Goal: Task Accomplishment & Management: Manage account settings

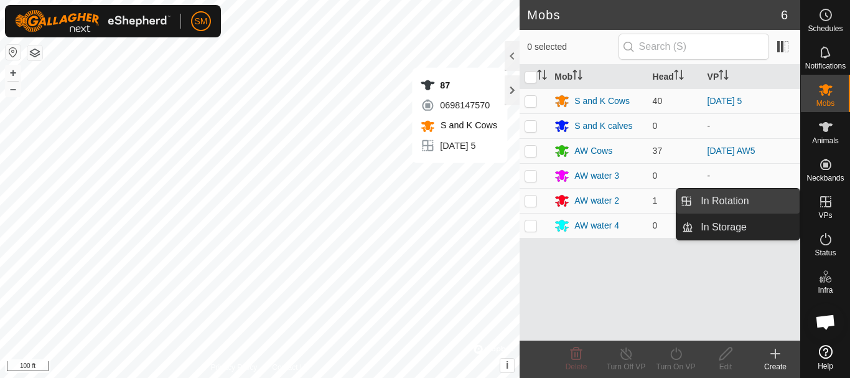
click at [723, 200] on link "In Rotation" at bounding box center [746, 201] width 106 height 25
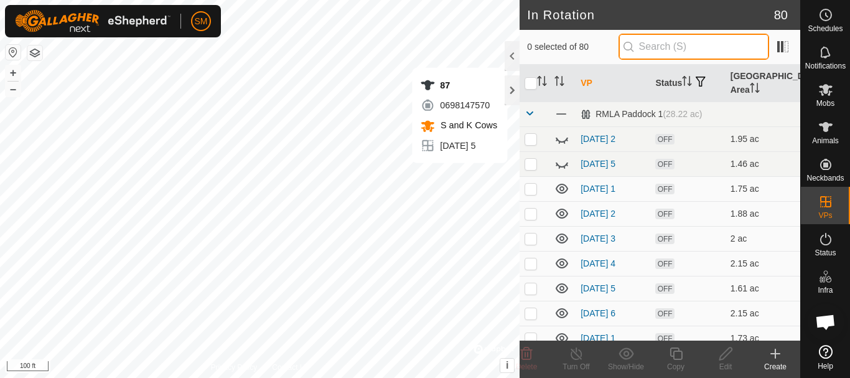
click at [658, 47] on input "text" at bounding box center [694, 47] width 151 height 26
paste input "[DATE]"
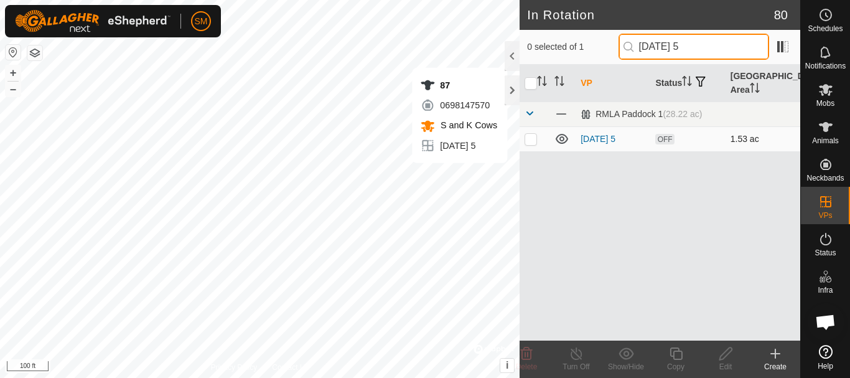
type input "[DATE] 5"
click at [533, 142] on p-checkbox at bounding box center [531, 139] width 12 height 10
checkbox input "true"
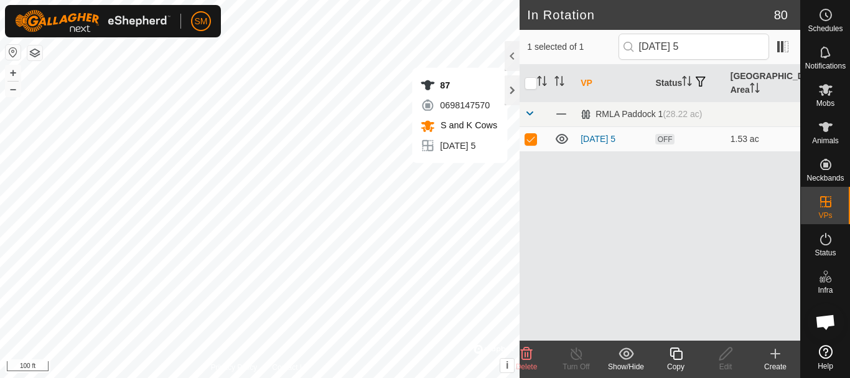
click at [673, 357] on icon at bounding box center [676, 353] width 12 height 12
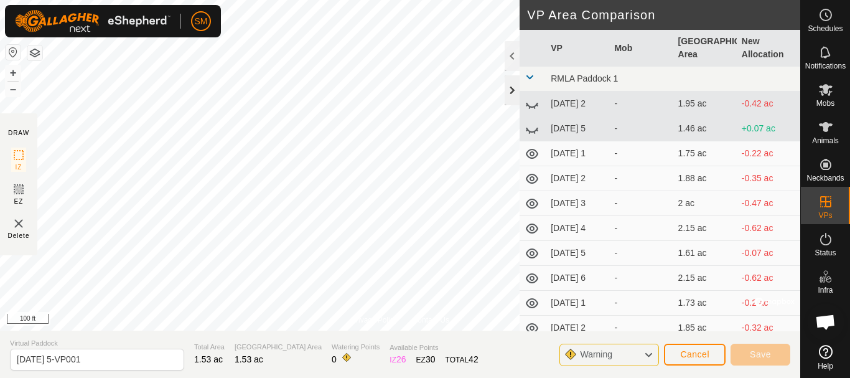
click at [513, 85] on div at bounding box center [512, 90] width 15 height 30
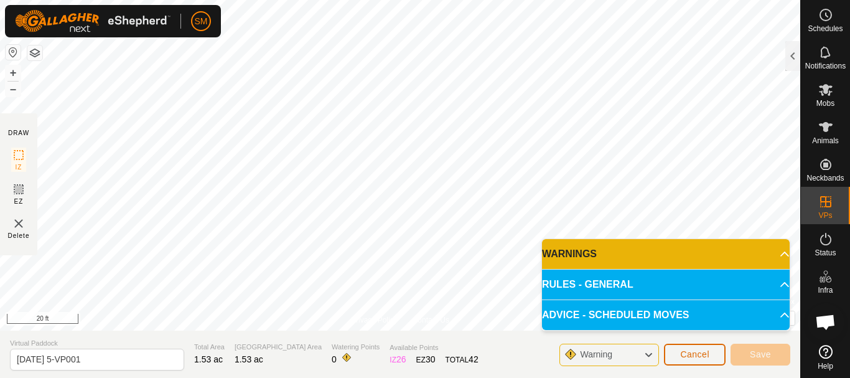
click at [698, 355] on span "Cancel" at bounding box center [694, 354] width 29 height 10
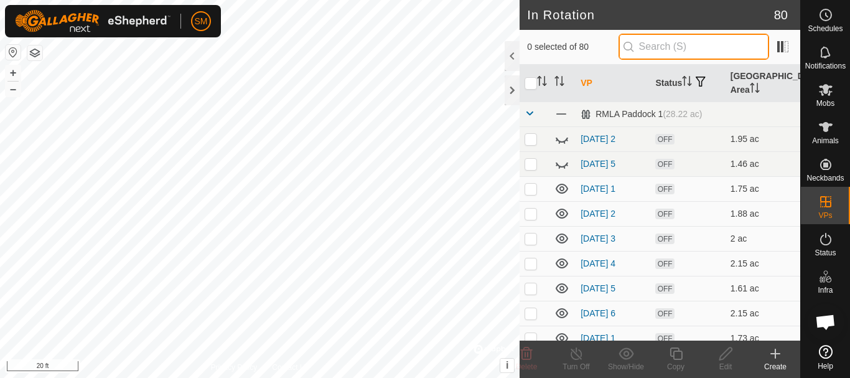
click at [703, 50] on input "text" at bounding box center [694, 47] width 151 height 26
paste input "[DATE]"
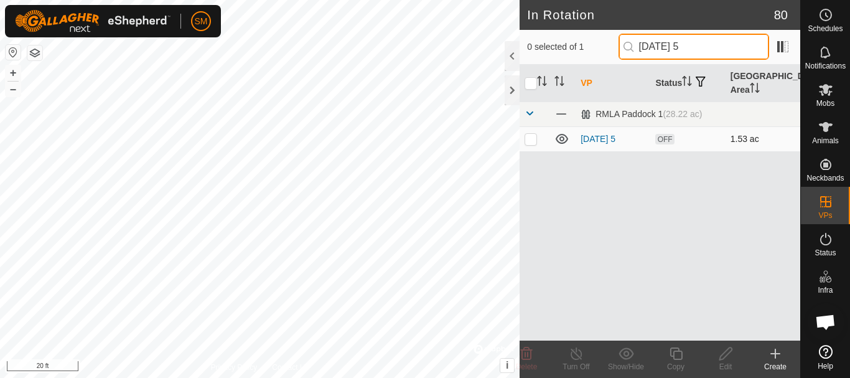
type input "[DATE] 5"
click at [529, 141] on p-checkbox at bounding box center [531, 139] width 12 height 10
checkbox input "true"
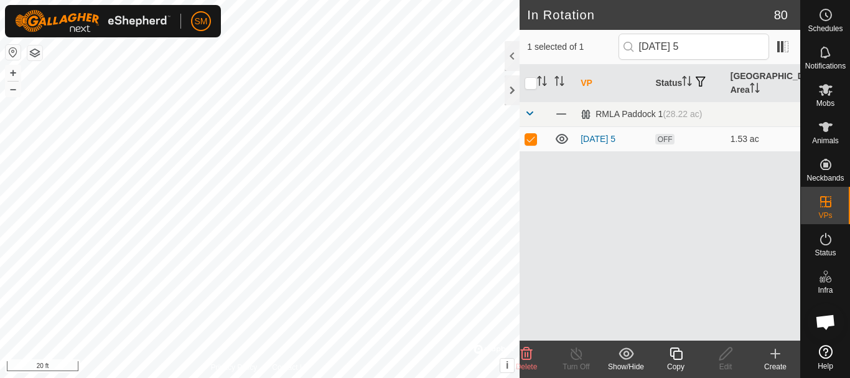
click at [675, 363] on div "Copy" at bounding box center [676, 366] width 50 height 11
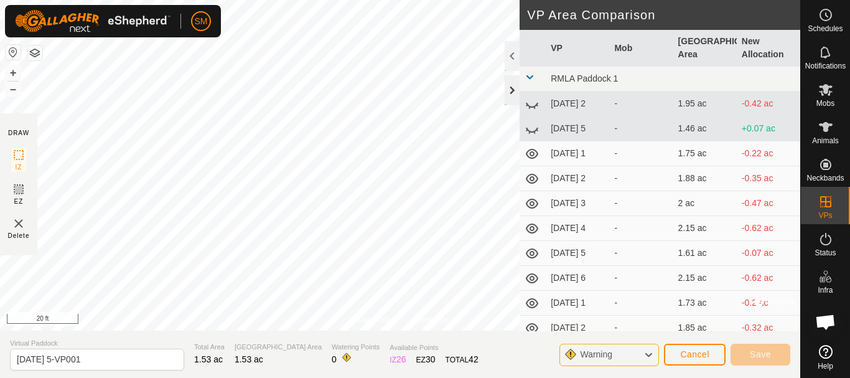
click at [513, 87] on div at bounding box center [512, 90] width 15 height 30
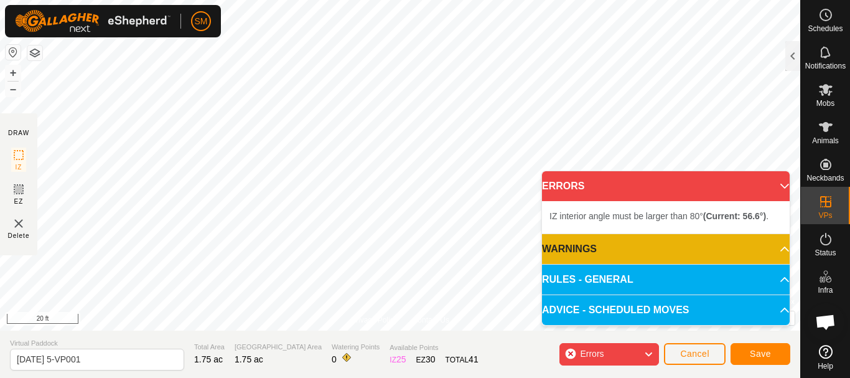
click at [561, 180] on body "SM Schedules Notifications Mobs Animals Neckbands VPs Status Infra Heatmap Help…" at bounding box center [425, 189] width 850 height 378
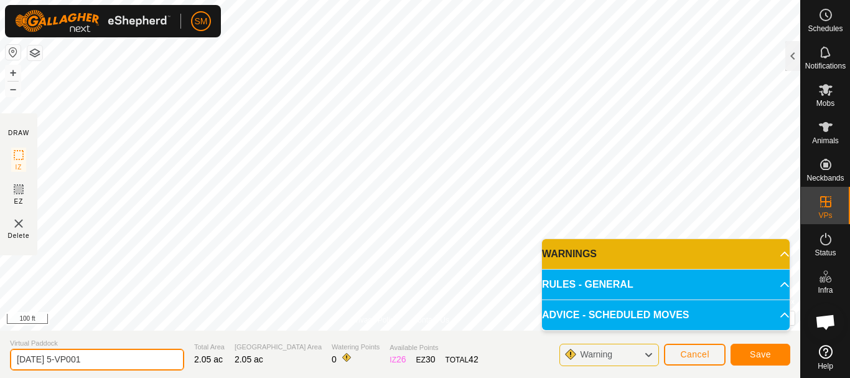
click at [116, 358] on input "[DATE] 5-VP001" at bounding box center [97, 360] width 174 height 22
drag, startPoint x: 63, startPoint y: 358, endPoint x: 0, endPoint y: 363, distance: 63.1
click at [0, 363] on section "Virtual Paddock [DATE] 4 Total Area 2.05 ac Grazing Area 2.05 ac Watering Point…" at bounding box center [400, 354] width 800 height 47
click at [87, 362] on input "[DATE] 4" at bounding box center [97, 360] width 174 height 22
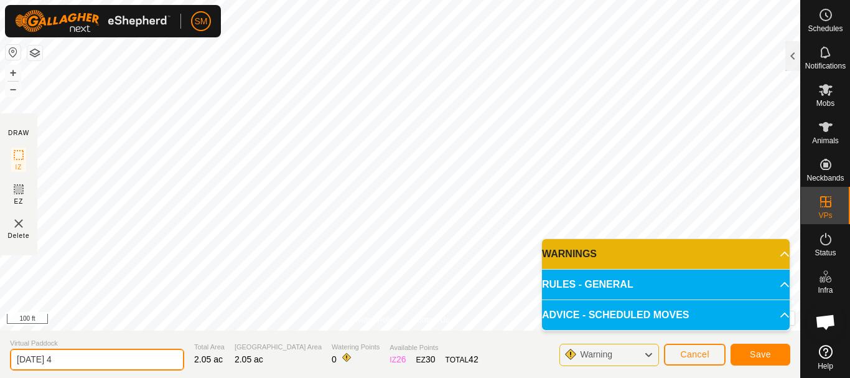
type input "[DATE] 4"
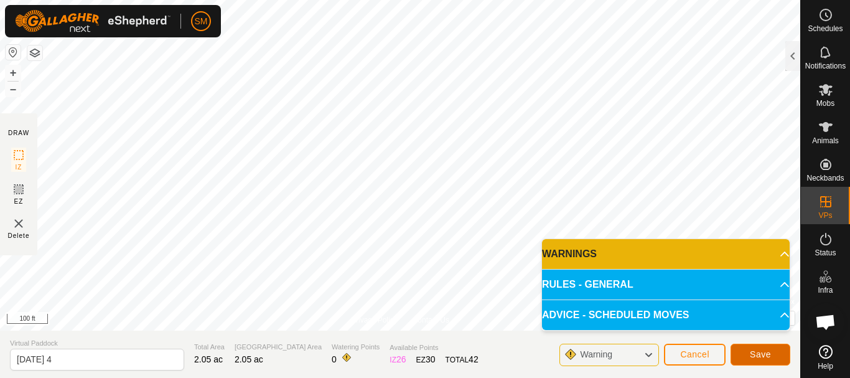
click at [776, 362] on button "Save" at bounding box center [761, 355] width 60 height 22
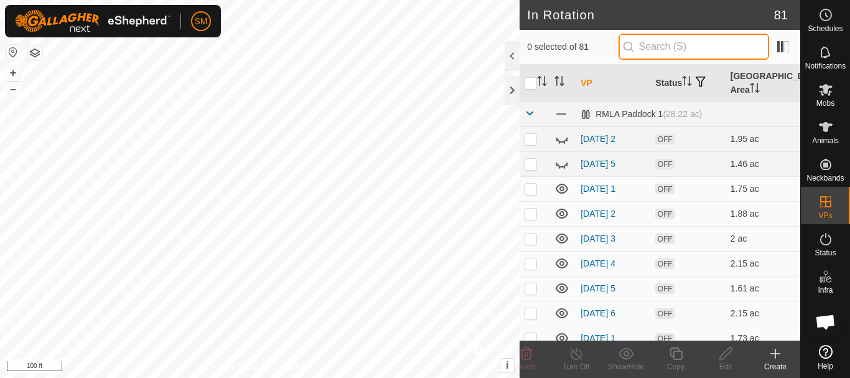
click at [693, 45] on input "text" at bounding box center [694, 47] width 151 height 26
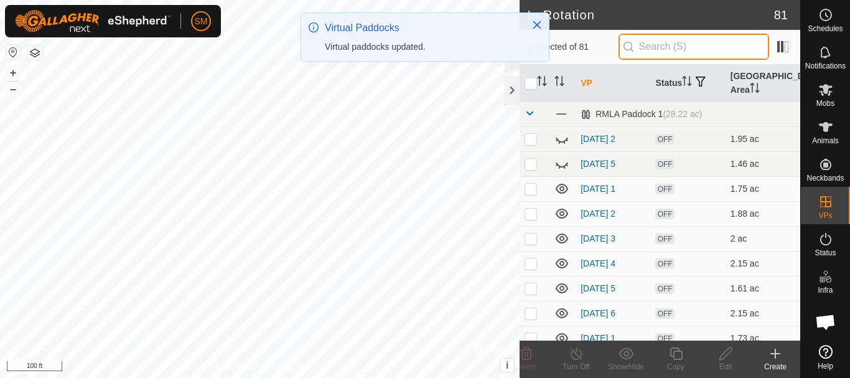
paste input "[DATE]"
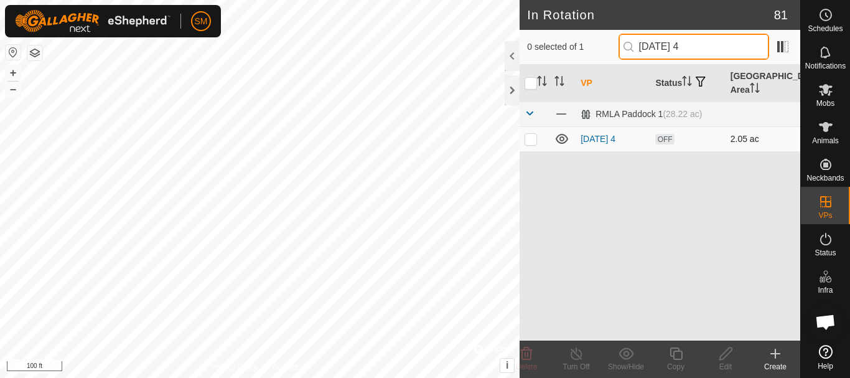
type input "[DATE] 4"
click at [530, 146] on td at bounding box center [535, 138] width 30 height 25
checkbox input "true"
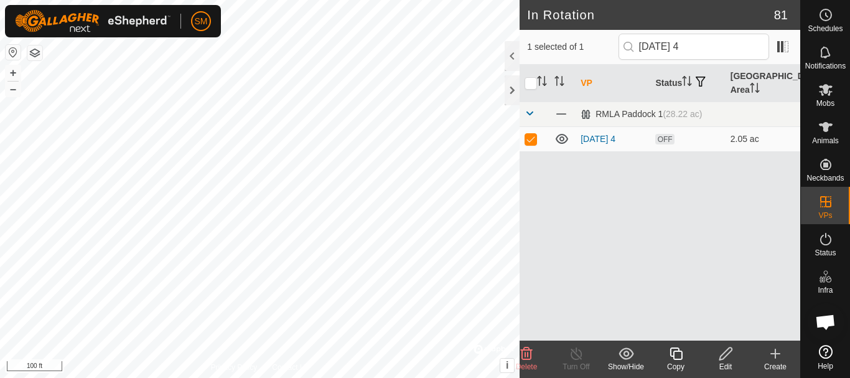
click at [680, 363] on div "Copy" at bounding box center [676, 366] width 50 height 11
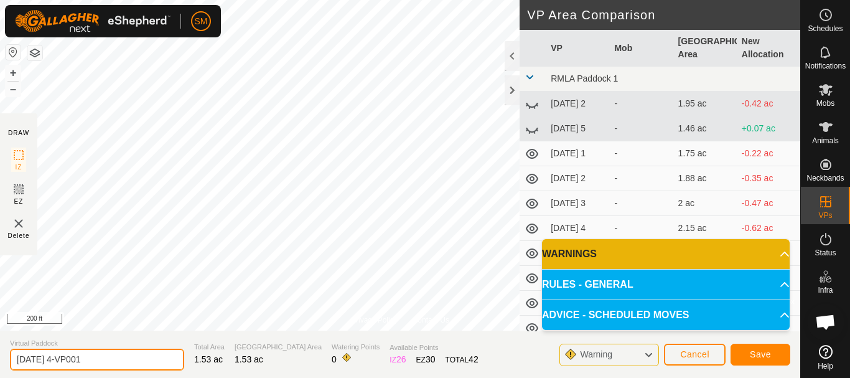
click at [119, 361] on input "[DATE] 4-VP001" at bounding box center [97, 360] width 174 height 22
paste input "text"
type input "[DATE] 5"
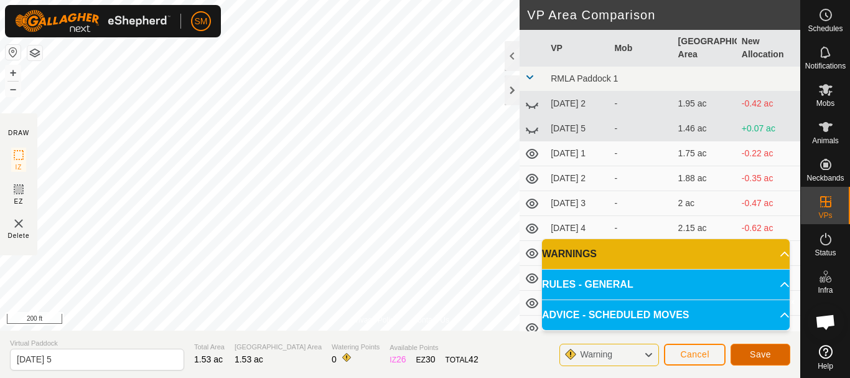
click at [761, 350] on span "Save" at bounding box center [760, 354] width 21 height 10
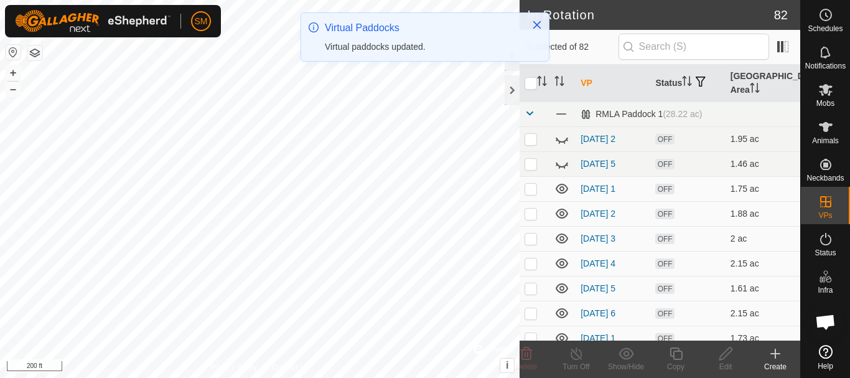
click at [699, 28] on header "In Rotation 82" at bounding box center [660, 15] width 281 height 30
click at [693, 53] on input "text" at bounding box center [694, 47] width 151 height 26
paste input "[DATE]"
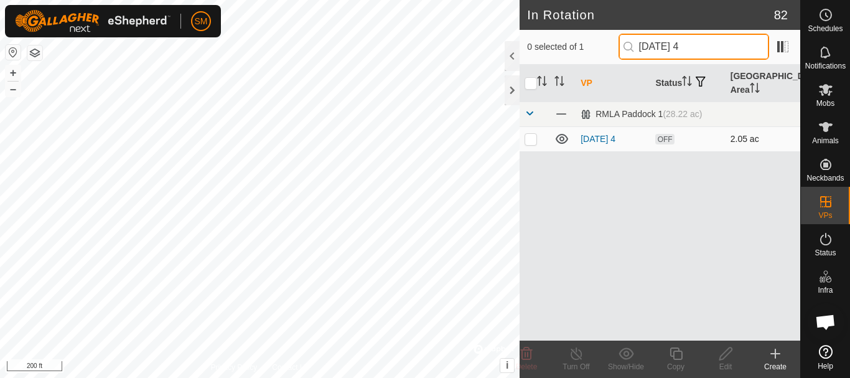
type input "[DATE] 4"
click at [533, 138] on p-checkbox at bounding box center [531, 139] width 12 height 10
checkbox input "true"
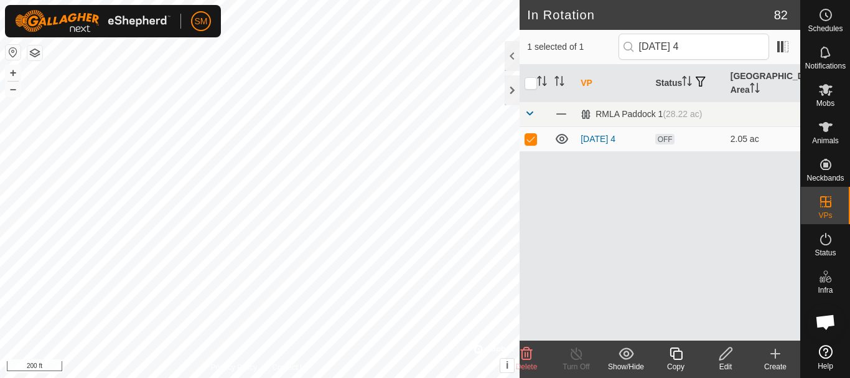
click at [680, 358] on icon at bounding box center [676, 353] width 16 height 15
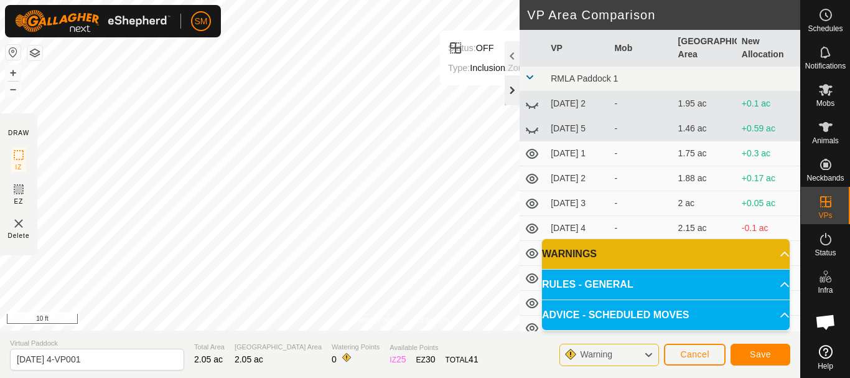
click at [513, 90] on div at bounding box center [512, 90] width 15 height 30
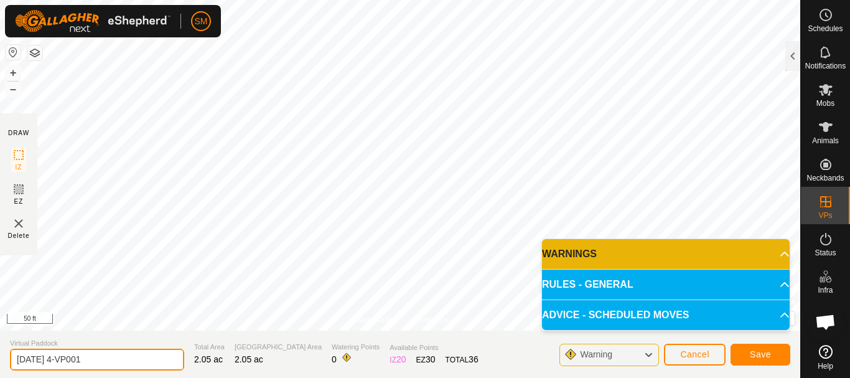
click at [140, 364] on input "[DATE] 4-VP001" at bounding box center [97, 360] width 174 height 22
paste input "text"
type input "[DATE] 6"
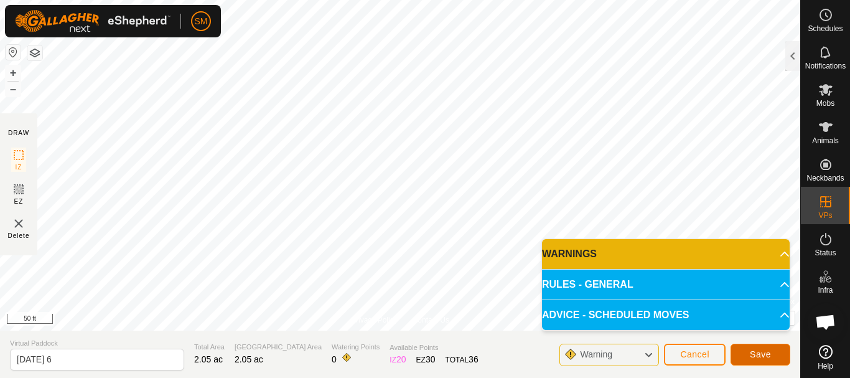
click at [752, 351] on span "Save" at bounding box center [760, 354] width 21 height 10
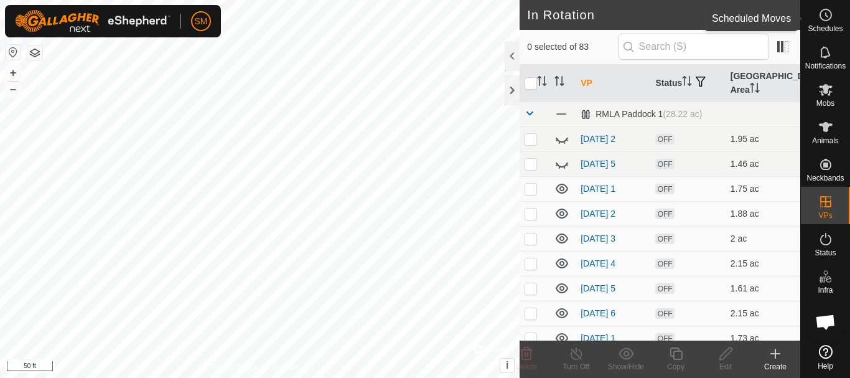
click at [825, 20] on circle at bounding box center [825, 14] width 11 height 11
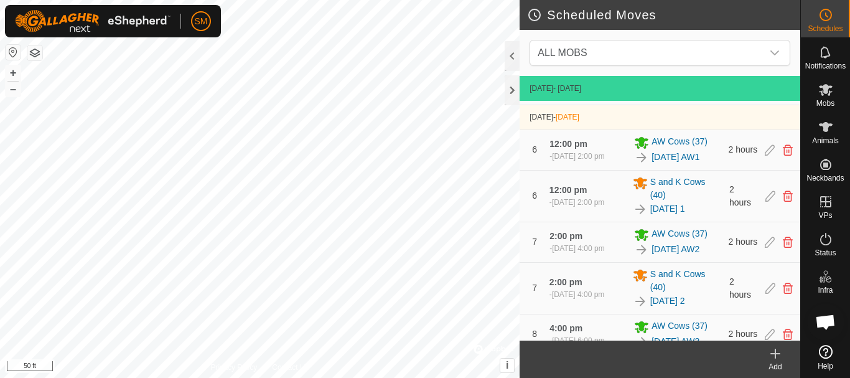
scroll to position [915, 0]
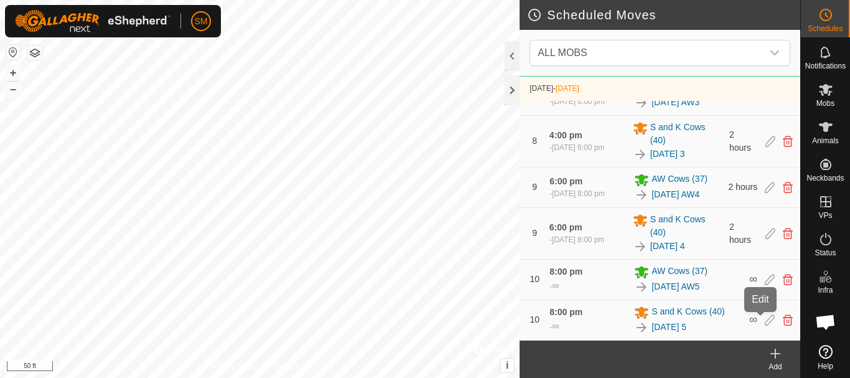
click at [765, 323] on icon at bounding box center [770, 319] width 10 height 11
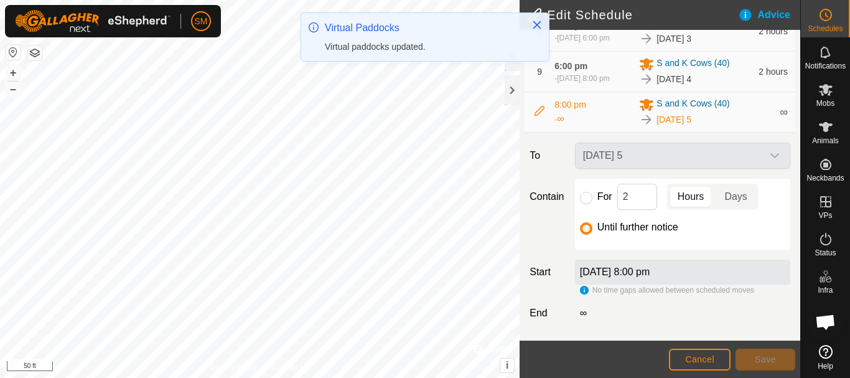
scroll to position [467, 0]
click at [587, 197] on input "For" at bounding box center [586, 198] width 12 height 12
radio input "true"
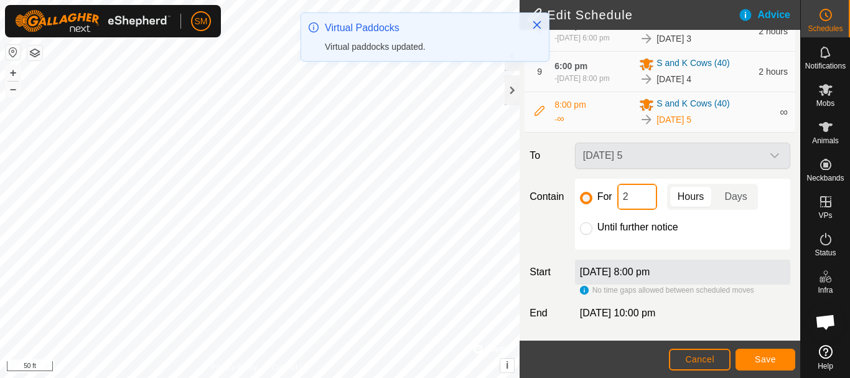
click at [634, 194] on input "2" at bounding box center [637, 197] width 40 height 26
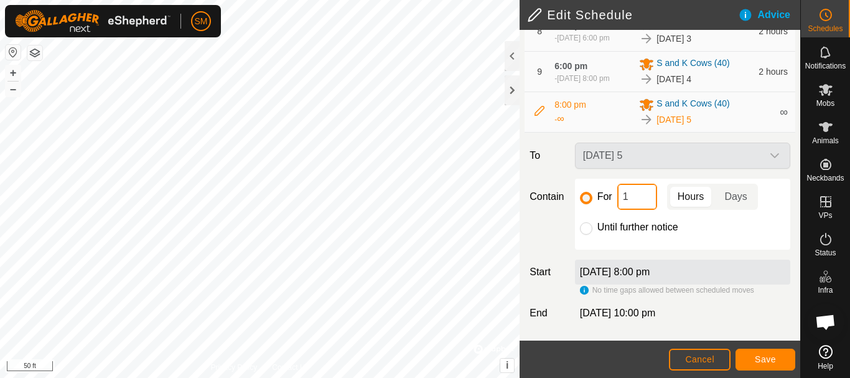
type input "16"
click at [771, 357] on span "Save" at bounding box center [765, 359] width 21 height 10
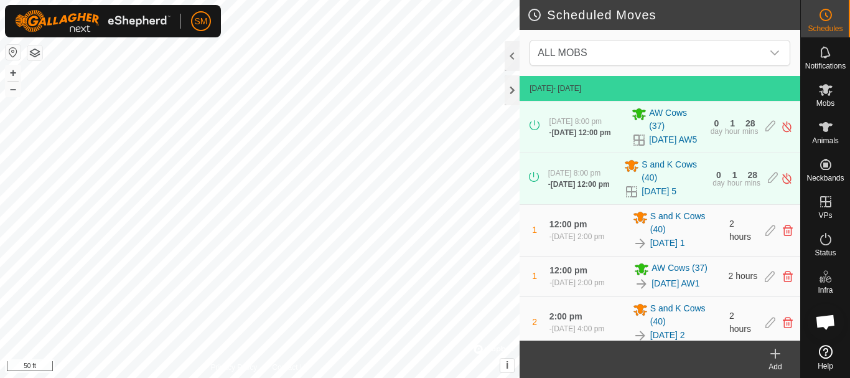
click at [774, 355] on icon at bounding box center [775, 353] width 15 height 15
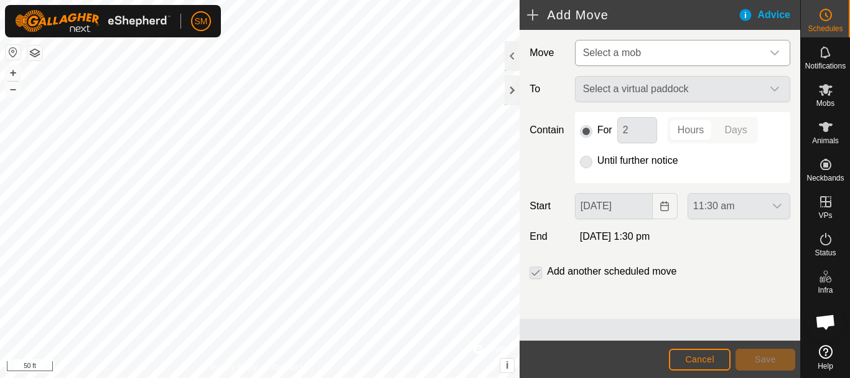
click at [748, 47] on span "Select a mob" at bounding box center [670, 52] width 184 height 25
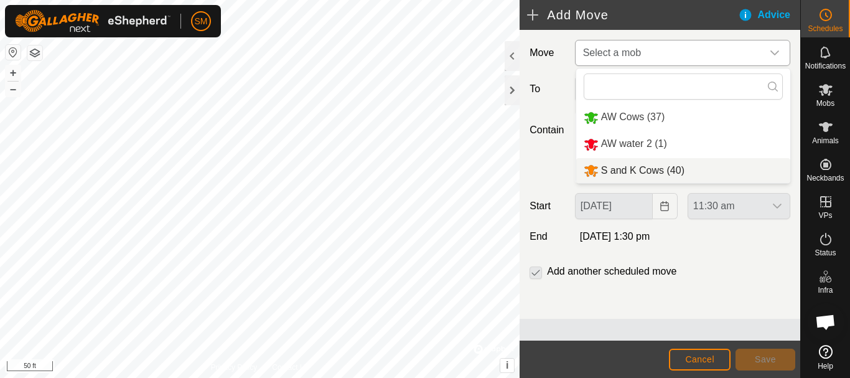
click at [638, 171] on li "S and K Cows (40)" at bounding box center [683, 171] width 214 height 26
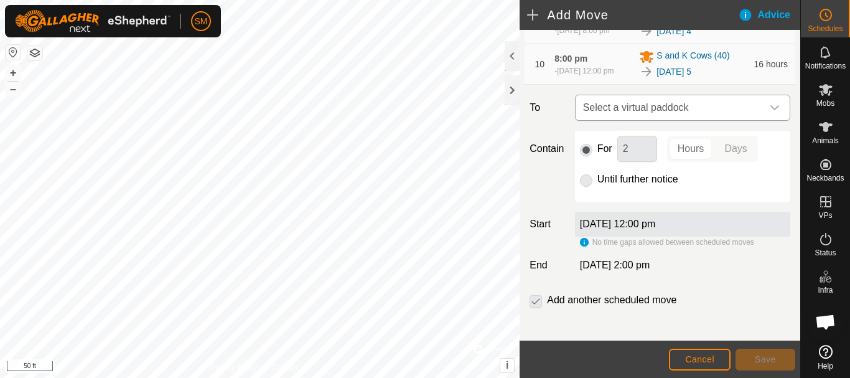
scroll to position [527, 0]
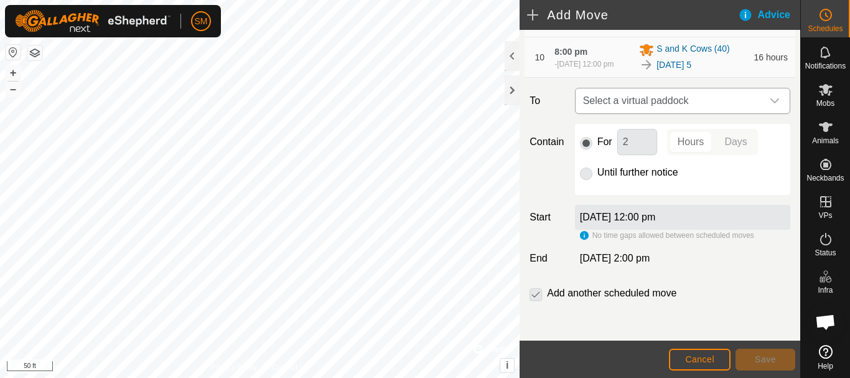
click at [770, 103] on icon "dropdown trigger" at bounding box center [775, 101] width 10 height 10
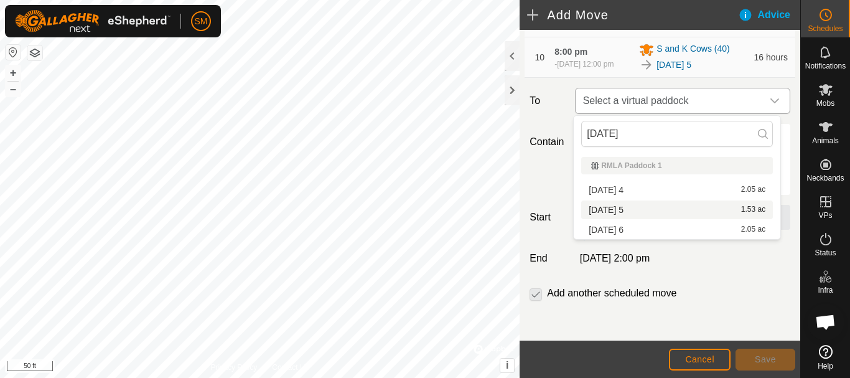
type input "[DATE] 1"
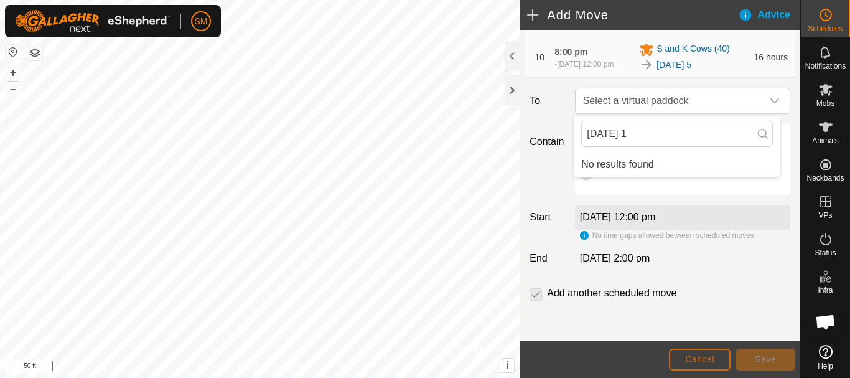
click at [711, 357] on span "Cancel" at bounding box center [699, 359] width 29 height 10
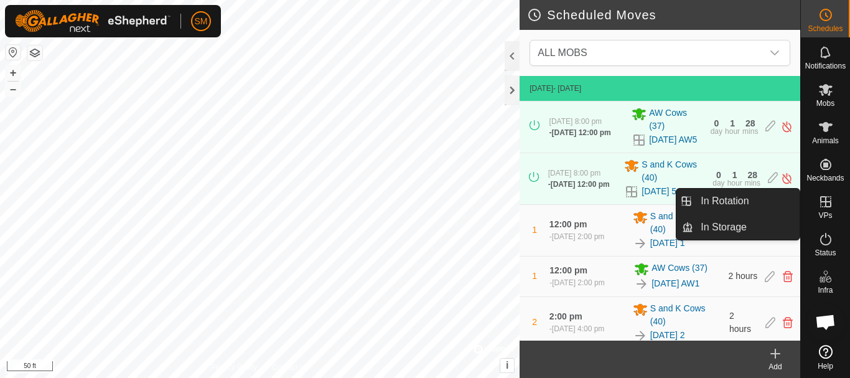
click at [739, 202] on link "In Rotation" at bounding box center [746, 201] width 106 height 25
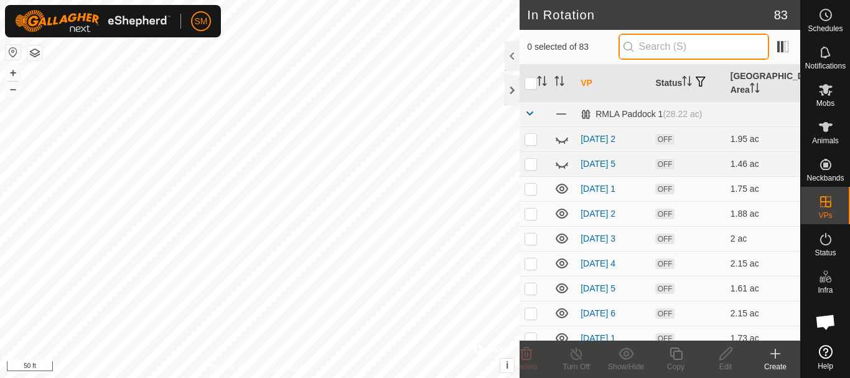
click at [672, 56] on input "text" at bounding box center [694, 47] width 151 height 26
paste input "[DATE]"
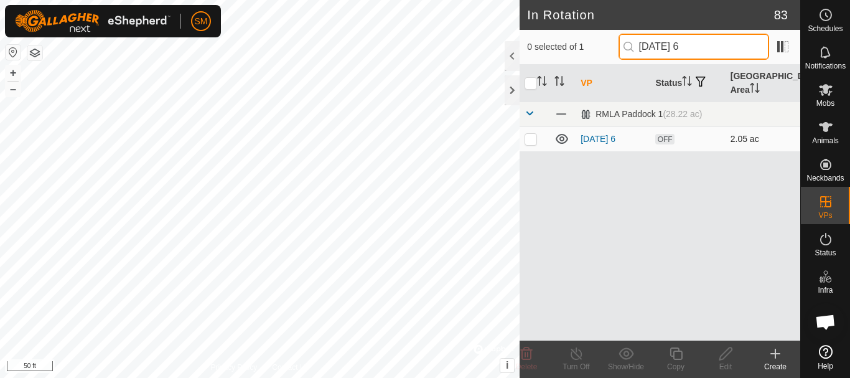
type input "[DATE] 6"
click at [527, 142] on p-checkbox at bounding box center [531, 139] width 12 height 10
checkbox input "true"
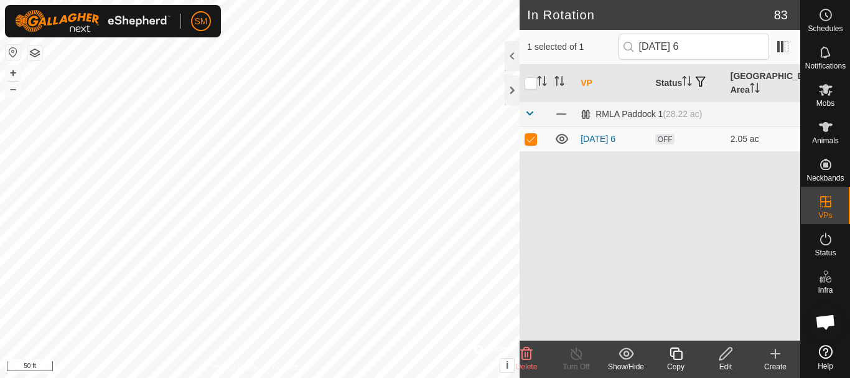
click at [678, 359] on icon at bounding box center [676, 353] width 12 height 12
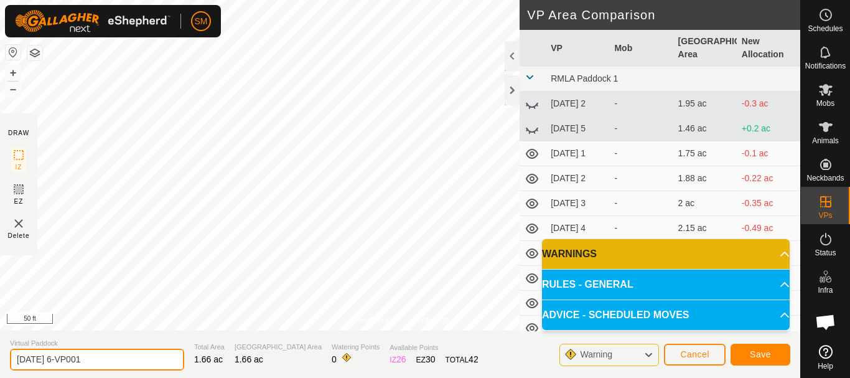
click at [131, 362] on input "[DATE] 6-VP001" at bounding box center [97, 360] width 174 height 22
paste input "text"
type input "[DATE] 1"
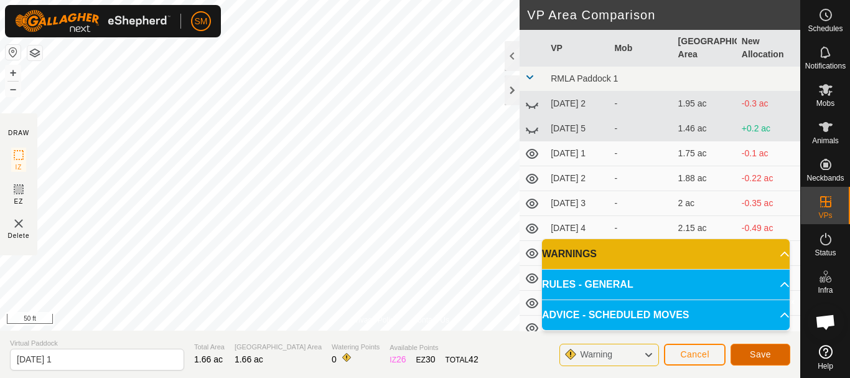
click at [765, 352] on span "Save" at bounding box center [760, 354] width 21 height 10
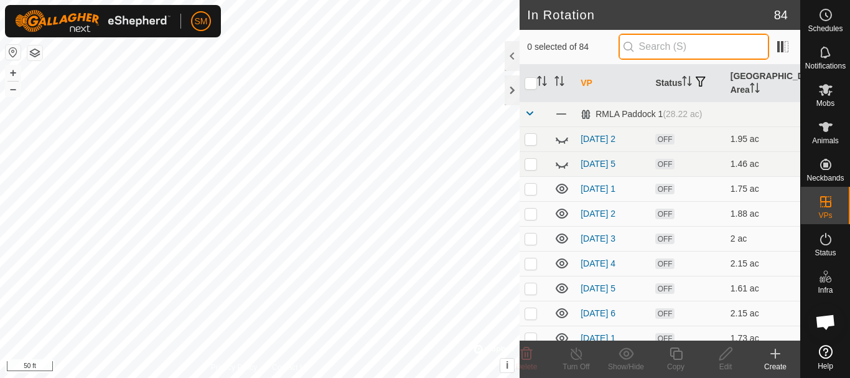
click at [702, 44] on input "text" at bounding box center [694, 47] width 151 height 26
paste input "[DATE]"
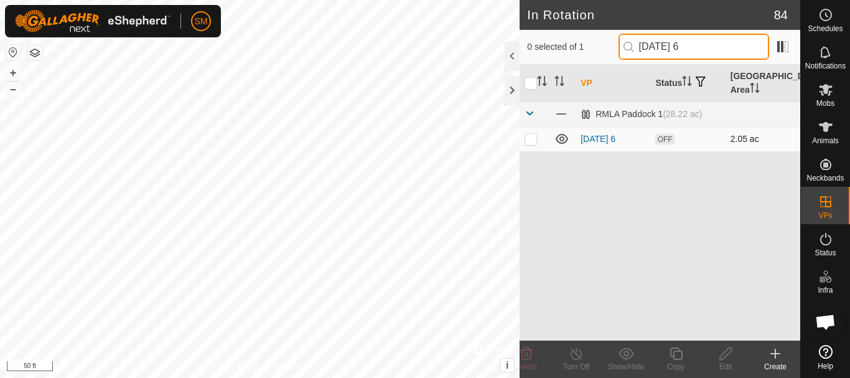
type input "[DATE] 6"
click at [535, 141] on p-checkbox at bounding box center [531, 139] width 12 height 10
checkbox input "true"
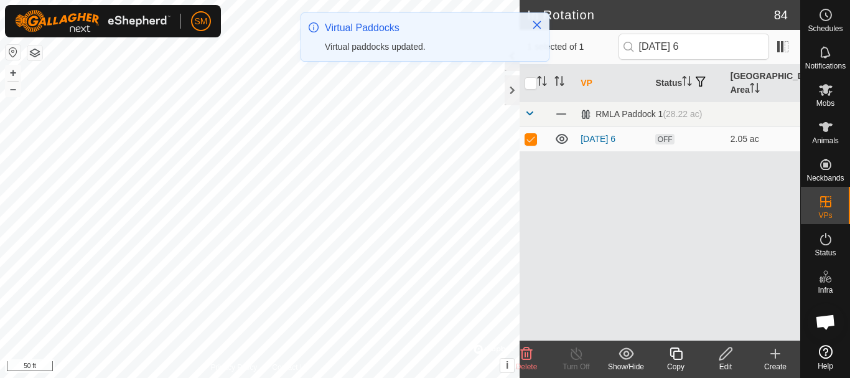
click at [676, 360] on icon at bounding box center [676, 353] width 12 height 12
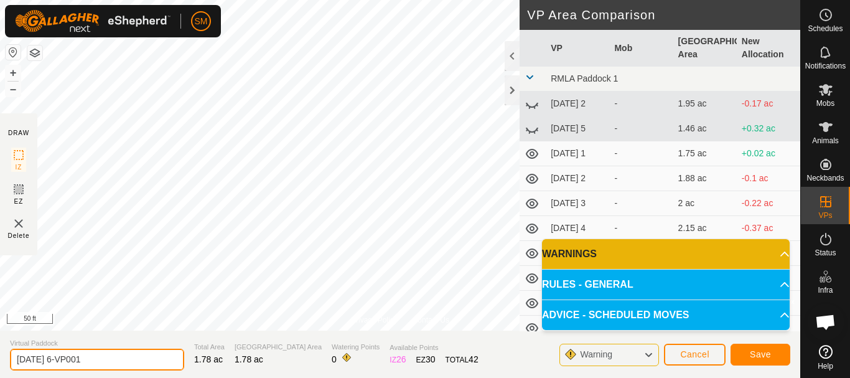
click at [139, 361] on input "[DATE] 6-VP001" at bounding box center [97, 360] width 174 height 22
paste input "text"
type input "[DATE] 2"
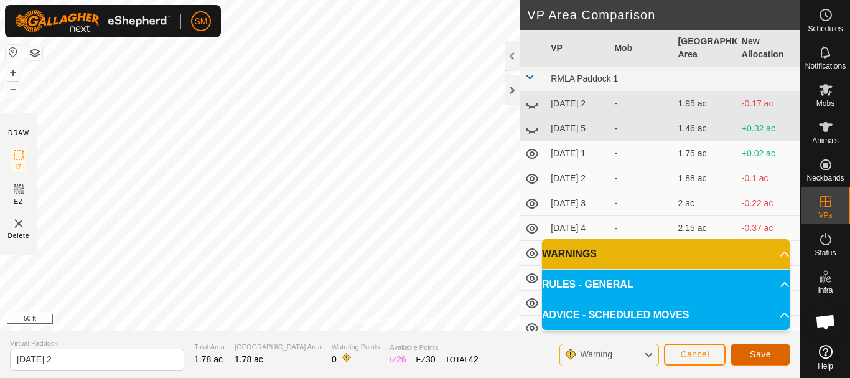
click at [762, 348] on button "Save" at bounding box center [761, 355] width 60 height 22
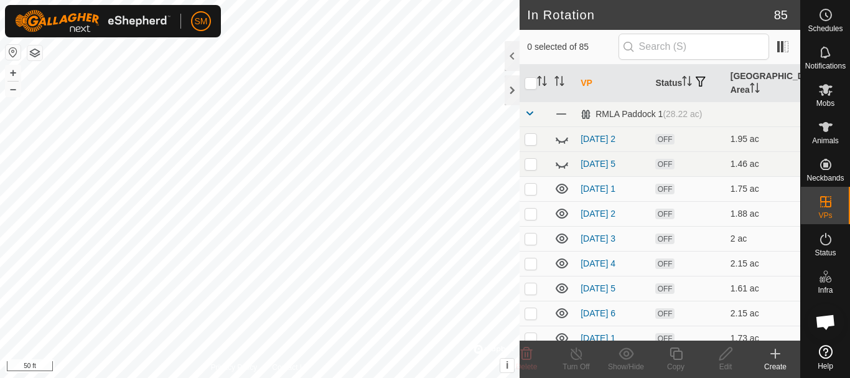
checkbox input "true"
checkbox input "false"
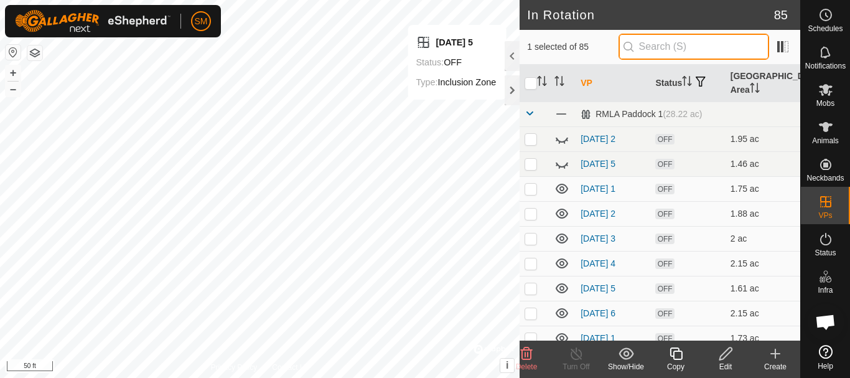
click at [669, 44] on input "text" at bounding box center [694, 47] width 151 height 26
paste input "[DATE]"
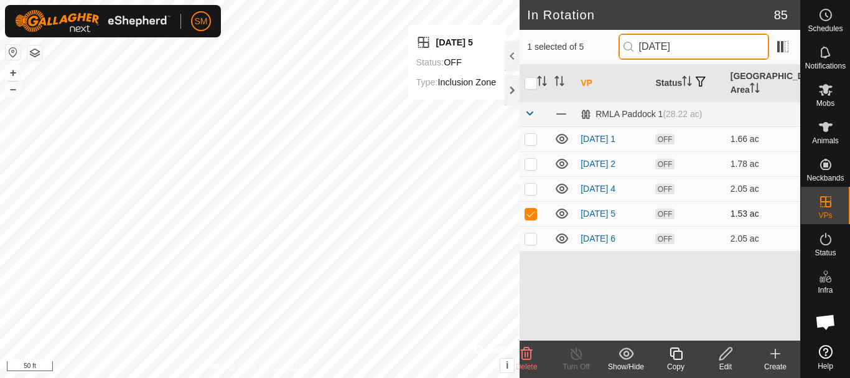
type input "[DATE]"
click at [528, 217] on p-checkbox at bounding box center [531, 214] width 12 height 10
checkbox input "false"
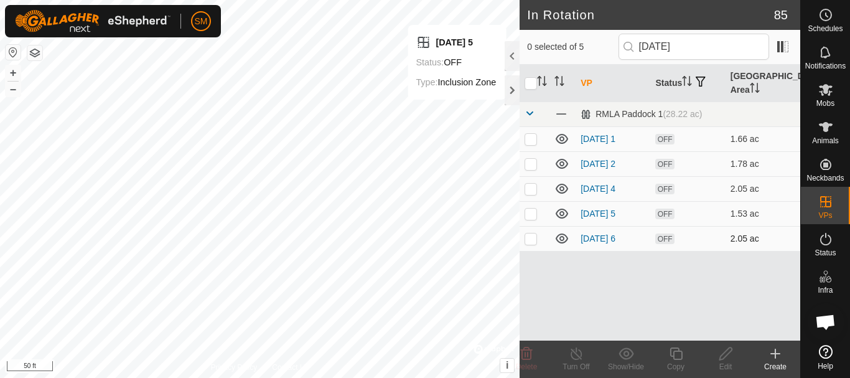
click at [531, 241] on p-checkbox at bounding box center [531, 238] width 12 height 10
checkbox input "true"
click at [675, 355] on icon at bounding box center [676, 353] width 16 height 15
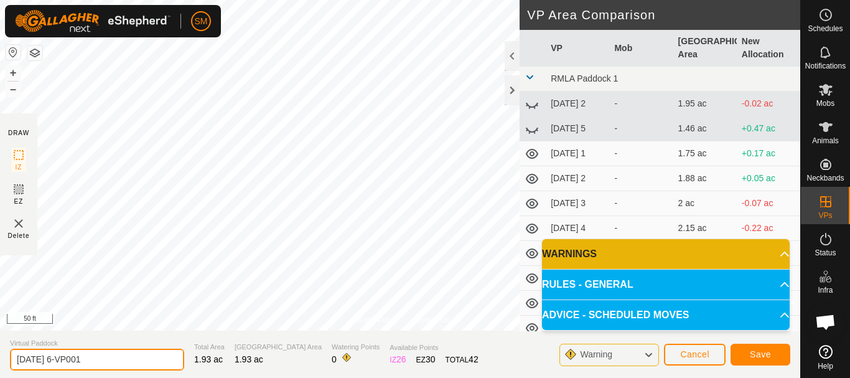
click at [161, 360] on input "[DATE] 6-VP001" at bounding box center [97, 360] width 174 height 22
paste input "text"
type input "[DATE] 3"
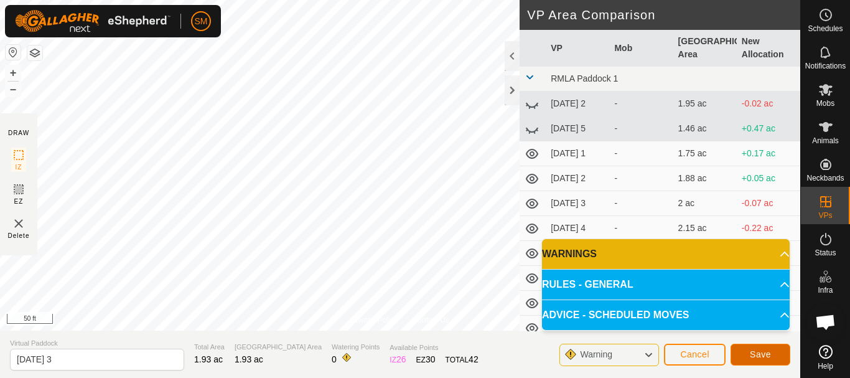
click at [754, 357] on span "Save" at bounding box center [760, 354] width 21 height 10
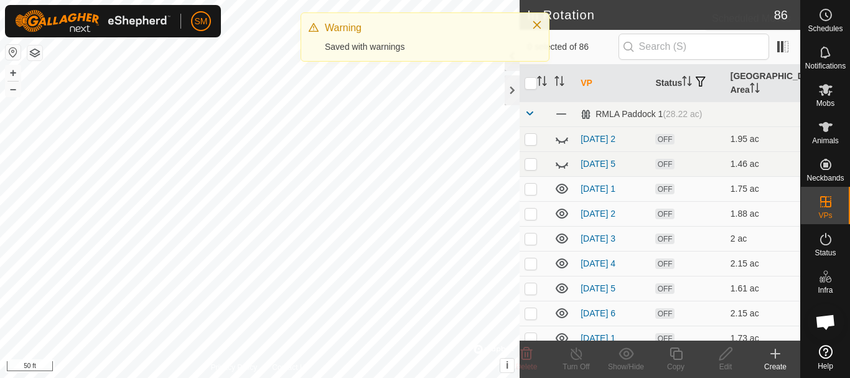
click at [828, 19] on icon at bounding box center [825, 14] width 15 height 15
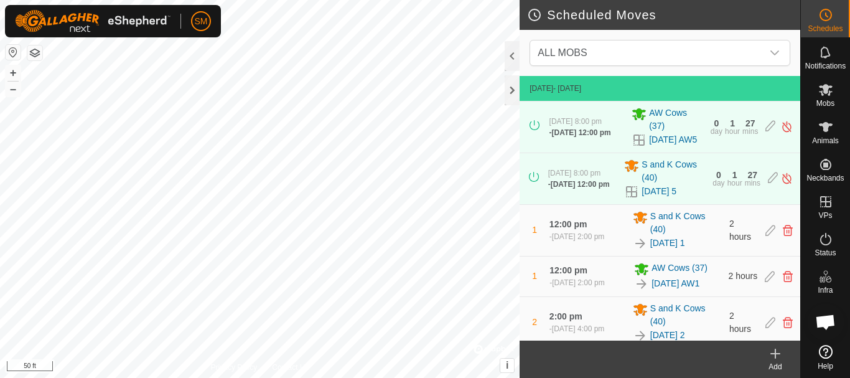
click at [779, 354] on icon at bounding box center [775, 354] width 9 height 0
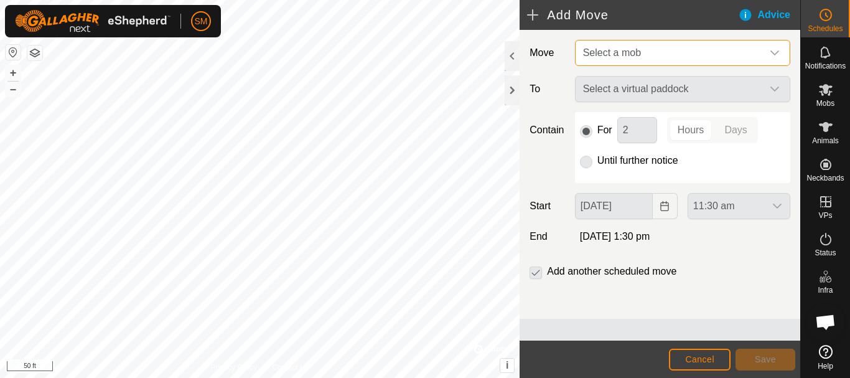
click at [698, 63] on span "Select a mob" at bounding box center [670, 52] width 184 height 25
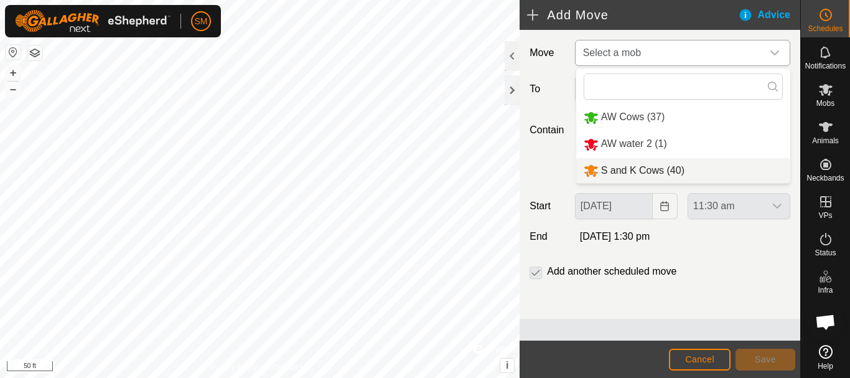
click at [637, 169] on li "S and K Cows (40)" at bounding box center [683, 171] width 214 height 26
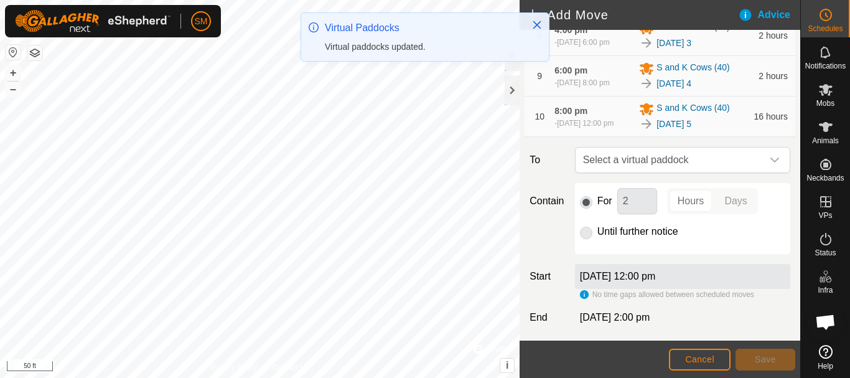
scroll to position [527, 0]
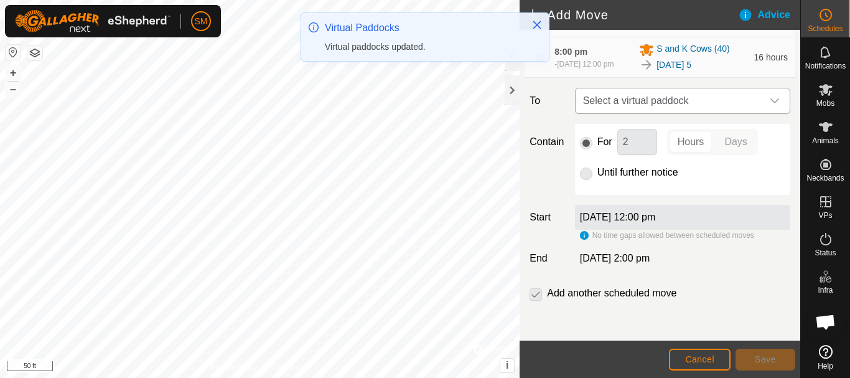
click at [770, 103] on icon "dropdown trigger" at bounding box center [775, 101] width 10 height 10
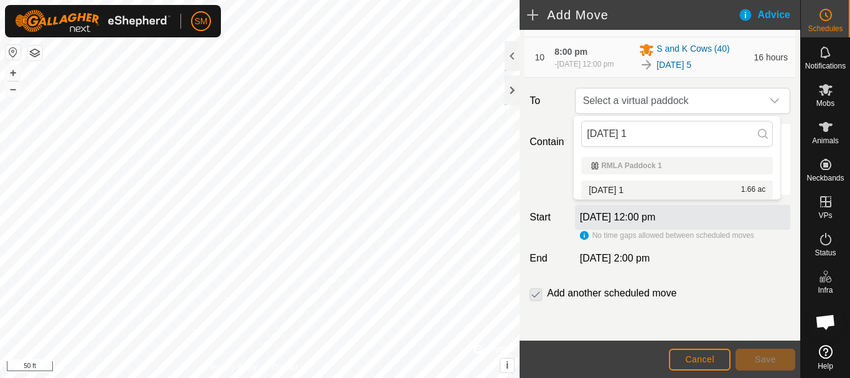
type input "[DATE] 1"
click at [633, 190] on li "[DATE] 1 1.66 ac" at bounding box center [677, 190] width 192 height 19
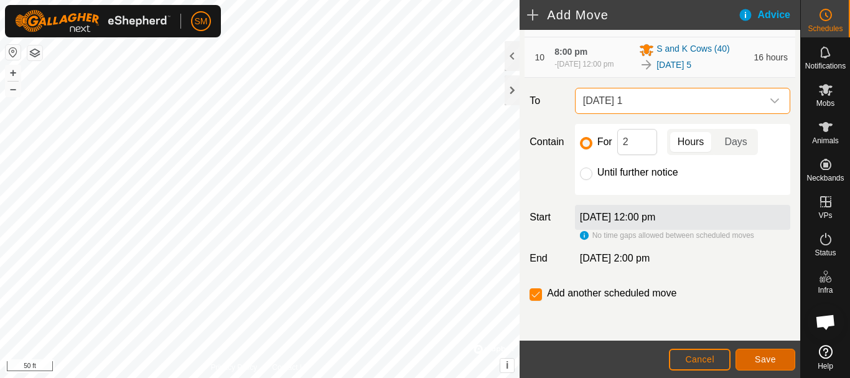
click at [761, 355] on span "Save" at bounding box center [765, 359] width 21 height 10
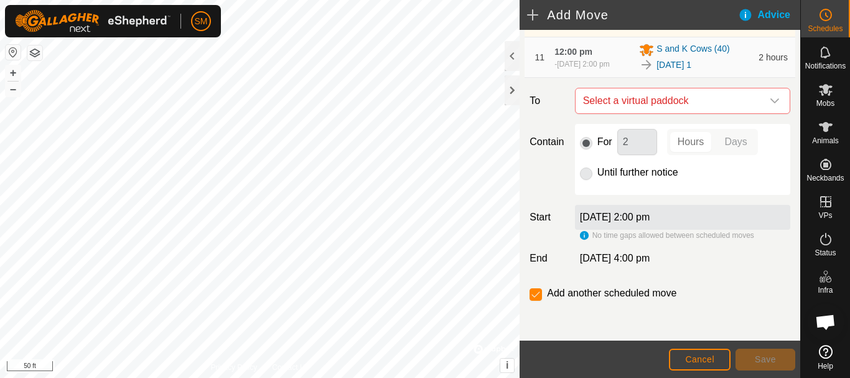
scroll to position [593, 0]
click at [770, 106] on icon "dropdown trigger" at bounding box center [775, 101] width 10 height 10
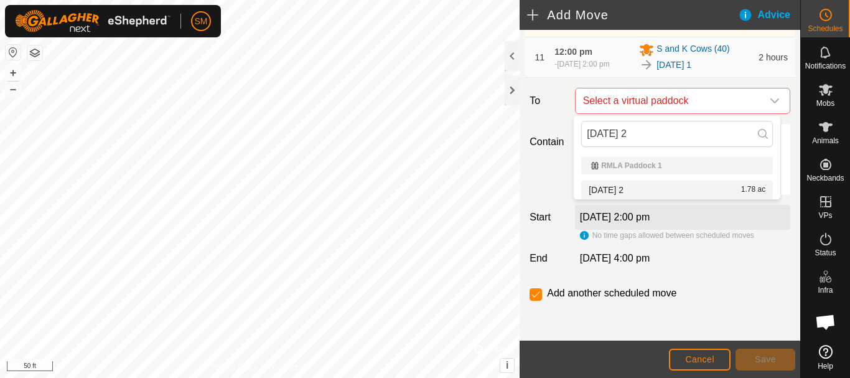
type input "[DATE] 2"
click at [629, 188] on li "[DATE] 2 1.78 ac" at bounding box center [677, 190] width 192 height 19
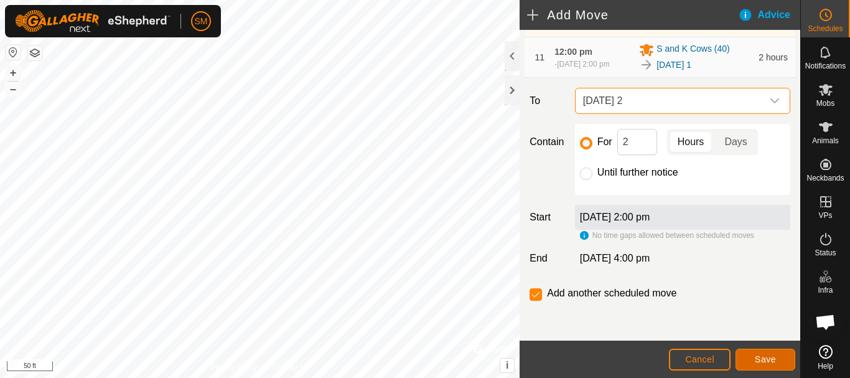
click at [758, 357] on span "Save" at bounding box center [765, 359] width 21 height 10
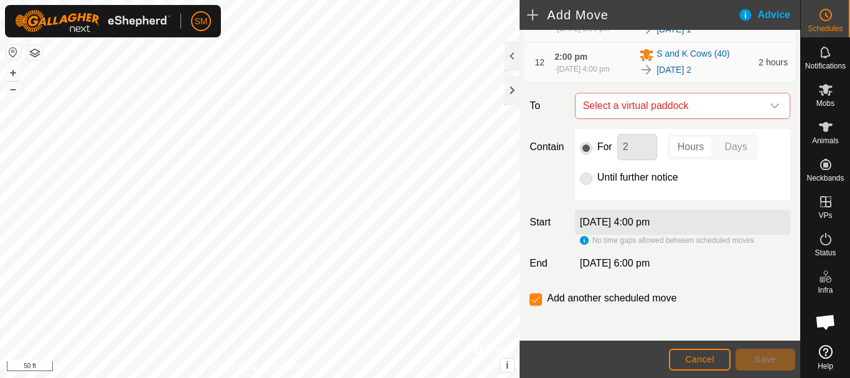
scroll to position [633, 0]
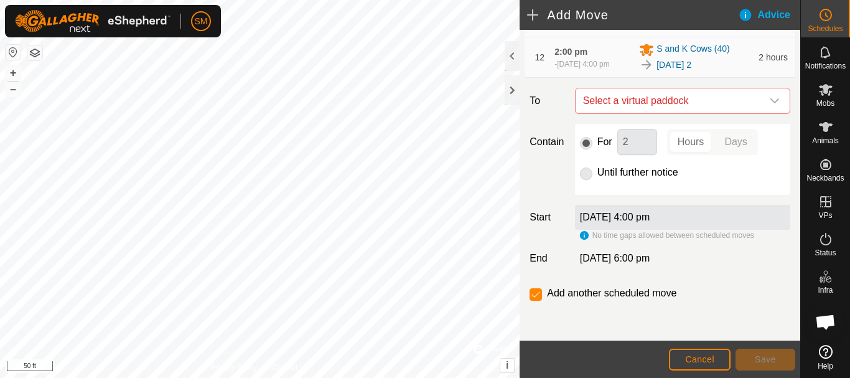
click at [770, 101] on icon "dropdown trigger" at bounding box center [775, 101] width 10 height 10
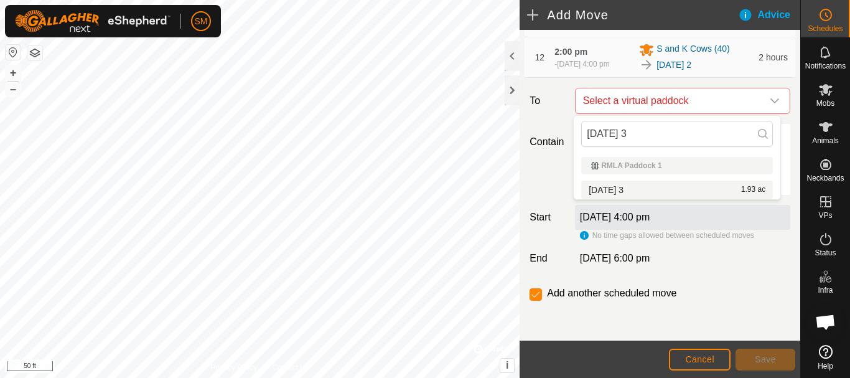
type input "[DATE] 3"
click at [631, 191] on li "[DATE] 3 1.93 ac" at bounding box center [677, 190] width 192 height 19
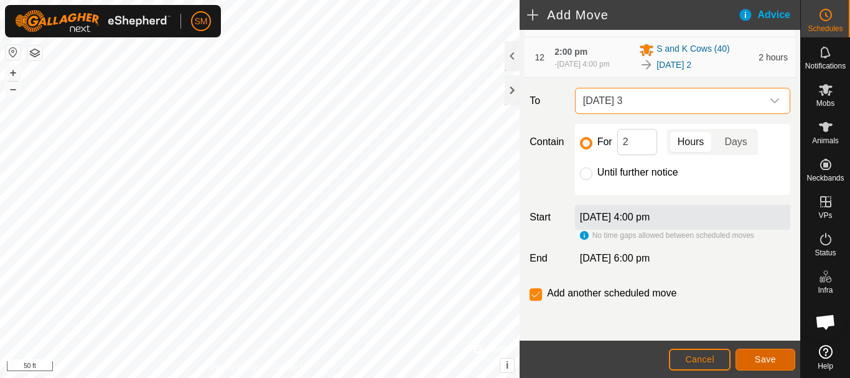
click at [769, 366] on button "Save" at bounding box center [766, 360] width 60 height 22
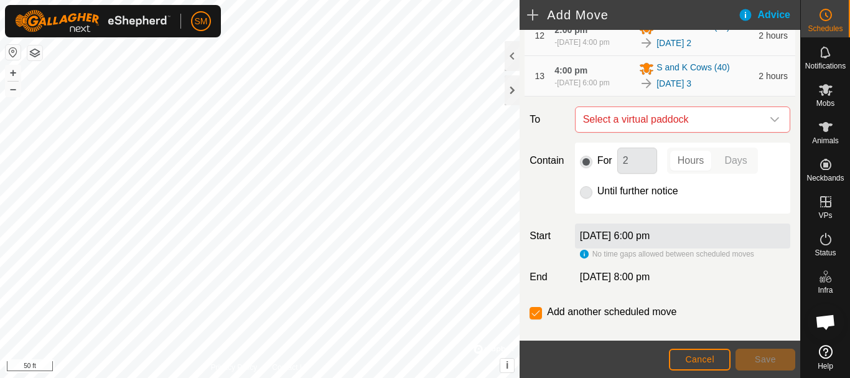
scroll to position [673, 0]
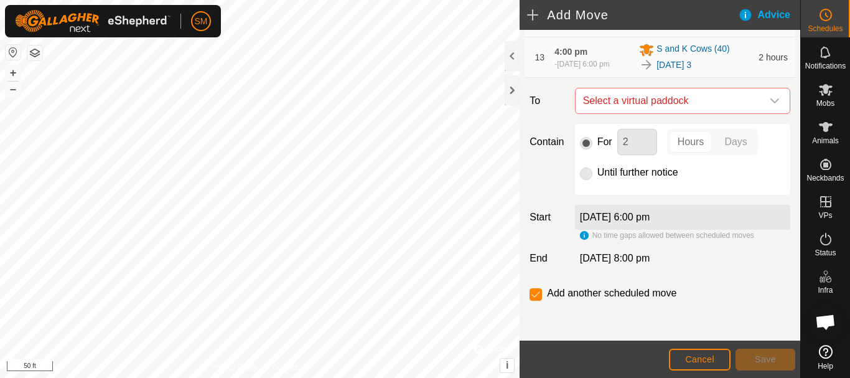
click at [770, 103] on icon "dropdown trigger" at bounding box center [775, 101] width 10 height 10
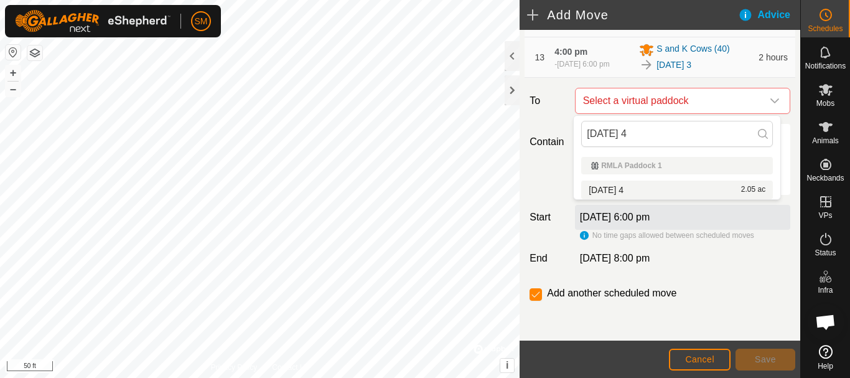
type input "[DATE] 4"
click at [623, 191] on li "[DATE] 4 2.05 ac" at bounding box center [677, 190] width 192 height 19
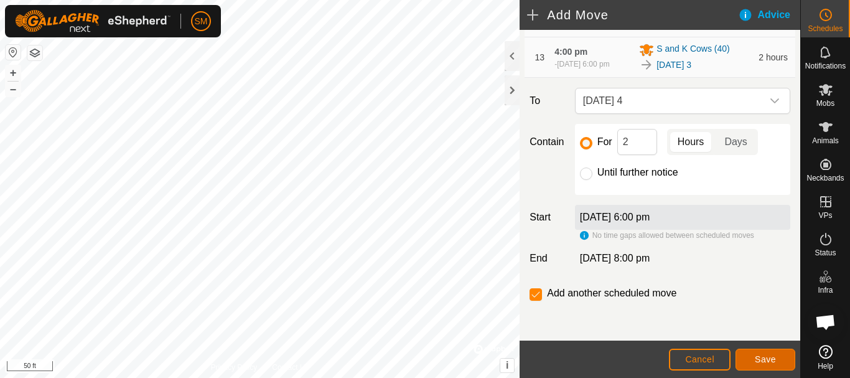
click at [769, 357] on span "Save" at bounding box center [765, 359] width 21 height 10
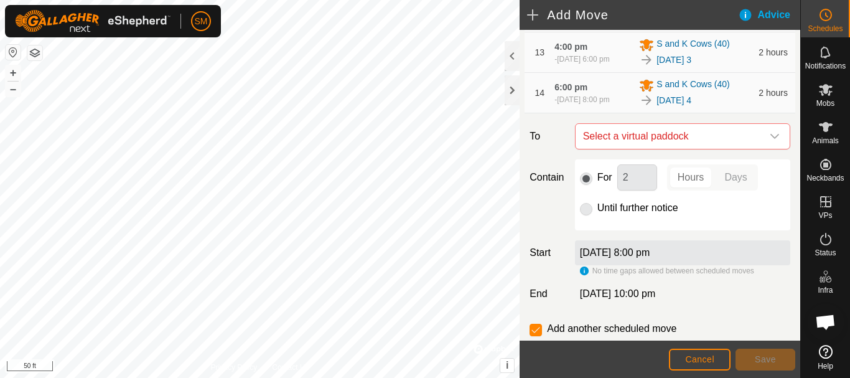
scroll to position [714, 0]
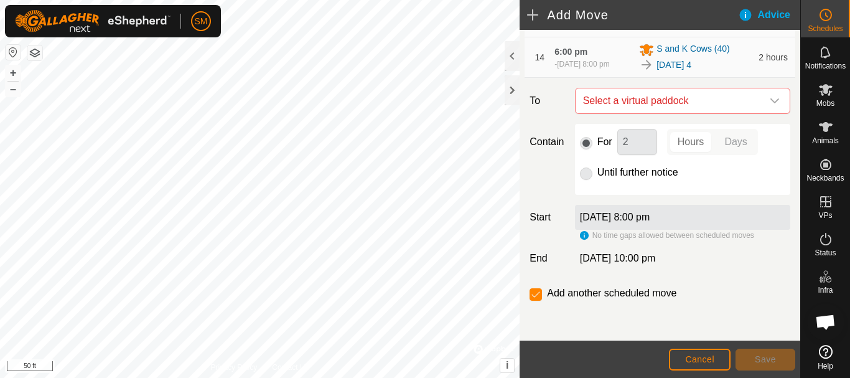
click at [770, 102] on icon "dropdown trigger" at bounding box center [775, 101] width 10 height 10
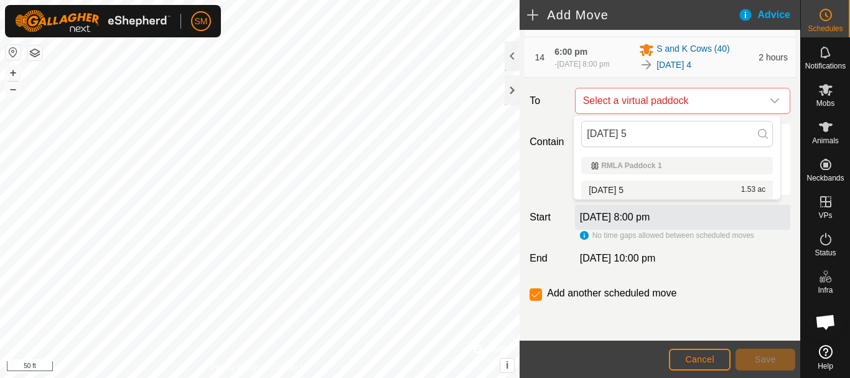
type input "[DATE] 5"
click at [617, 189] on li "[DATE] 5 1.53 ac" at bounding box center [677, 190] width 192 height 19
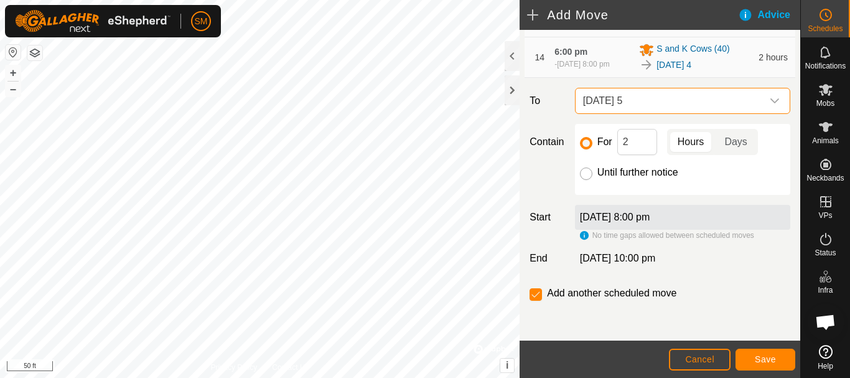
click at [589, 174] on input "Until further notice" at bounding box center [586, 173] width 12 height 12
radio input "true"
checkbox input "false"
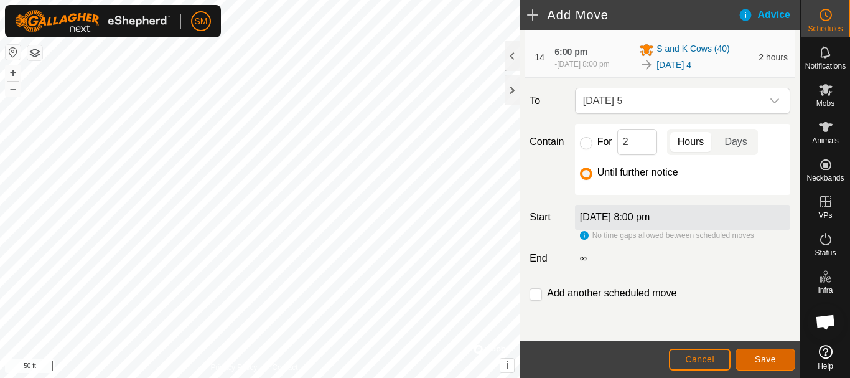
click at [774, 360] on span "Save" at bounding box center [765, 359] width 21 height 10
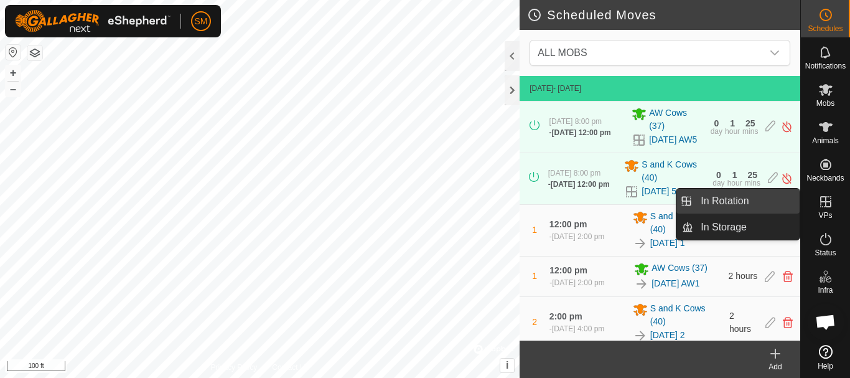
click at [731, 202] on link "In Rotation" at bounding box center [746, 201] width 106 height 25
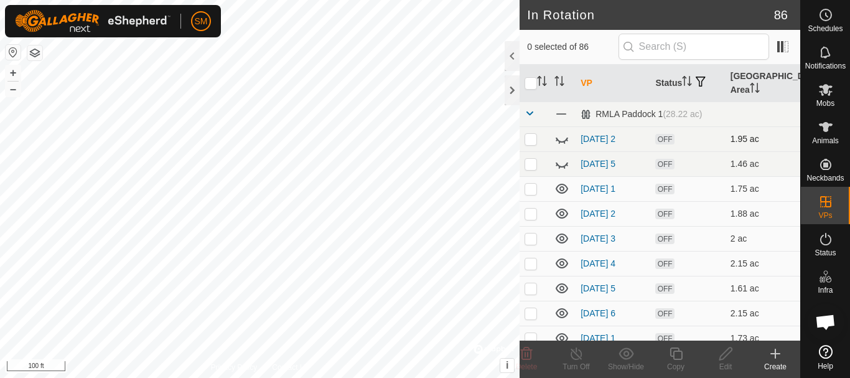
checkbox input "true"
click at [533, 113] on span at bounding box center [530, 113] width 10 height 10
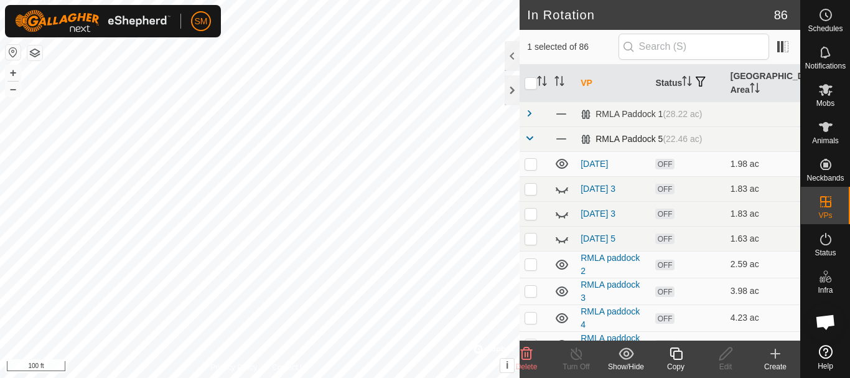
click at [528, 141] on span at bounding box center [530, 138] width 10 height 10
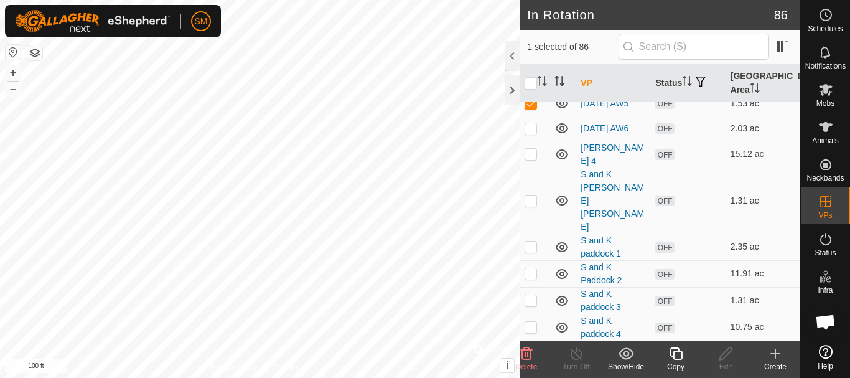
scroll to position [825, 0]
click at [675, 360] on icon at bounding box center [676, 353] width 12 height 12
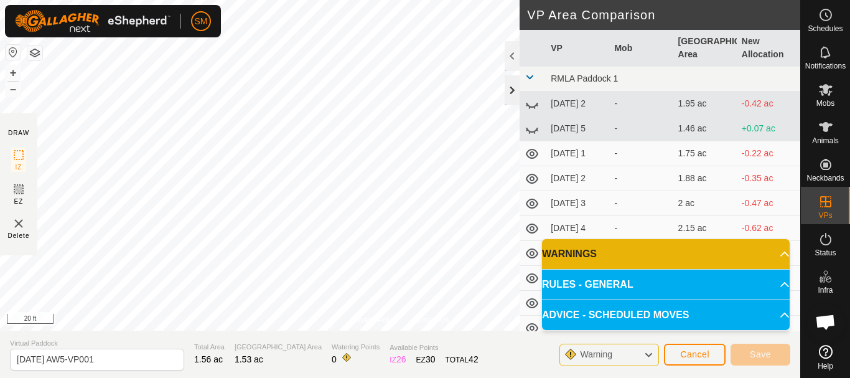
click at [509, 82] on div at bounding box center [512, 90] width 15 height 30
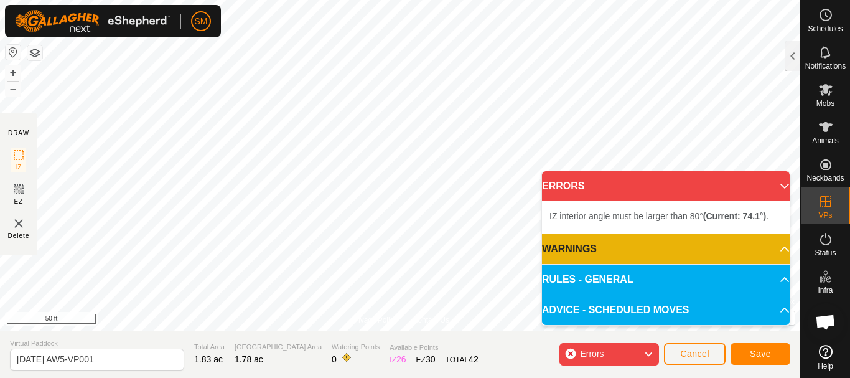
click at [351, 377] on html "SM Schedules Notifications Mobs Animals Neckbands VPs Status Infra Heatmap Help…" at bounding box center [425, 189] width 850 height 378
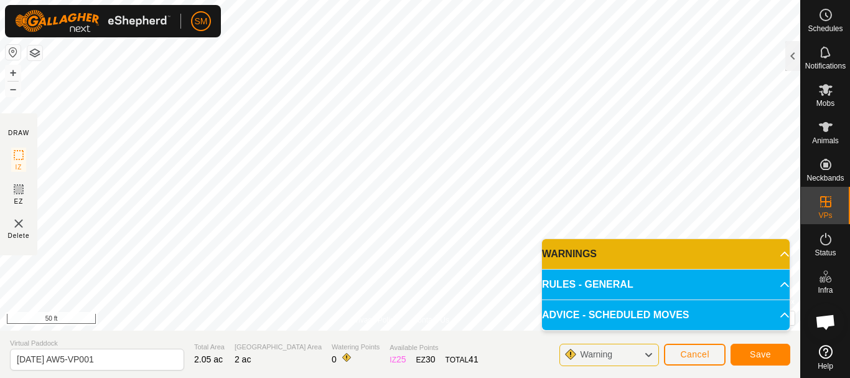
click at [312, 353] on div "Privacy Policy Contact Us Status: OFF Type: Inclusion Zone + – ⇧ i © Mapbox , ©…" at bounding box center [400, 189] width 800 height 378
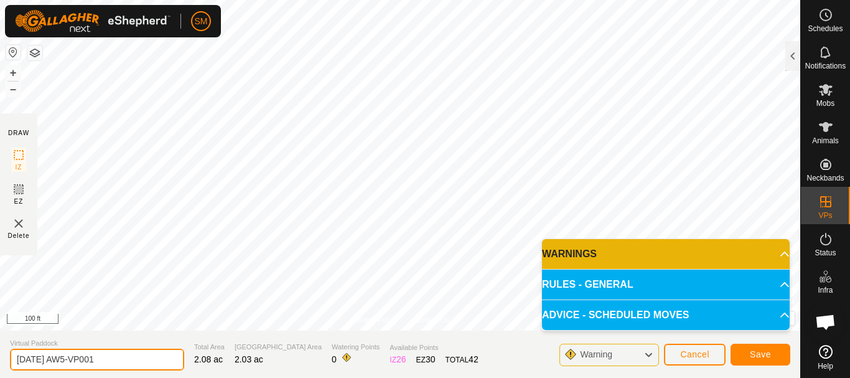
click at [126, 366] on input "[DATE] AW5-VP001" at bounding box center [97, 360] width 174 height 22
paste input "5"
type input "[DATE] AW4"
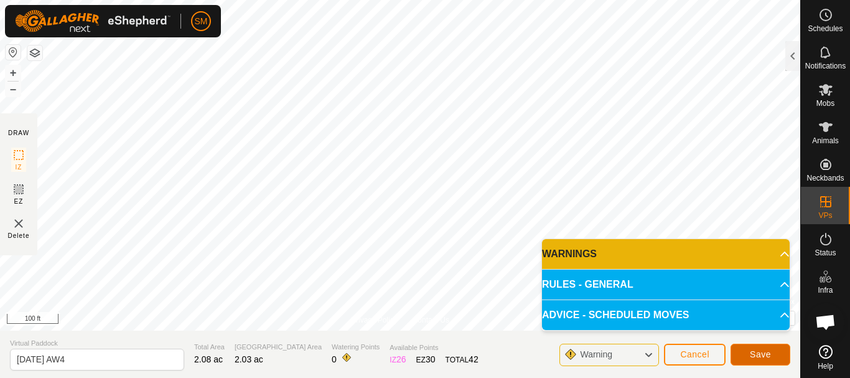
click at [767, 354] on span "Save" at bounding box center [760, 354] width 21 height 10
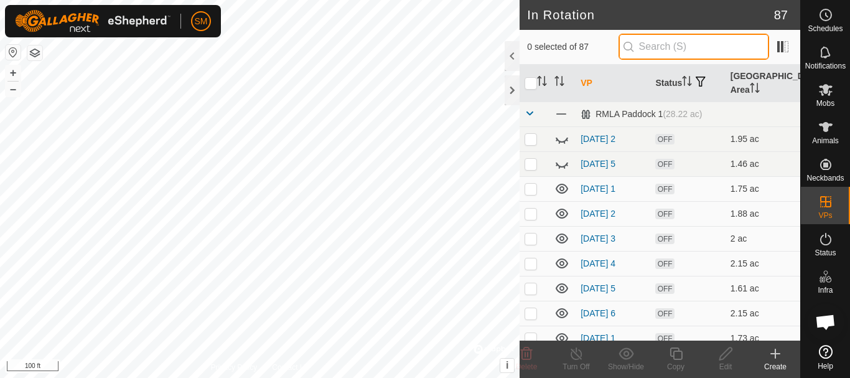
click at [693, 52] on input "text" at bounding box center [694, 47] width 151 height 26
paste input "[DATE]"
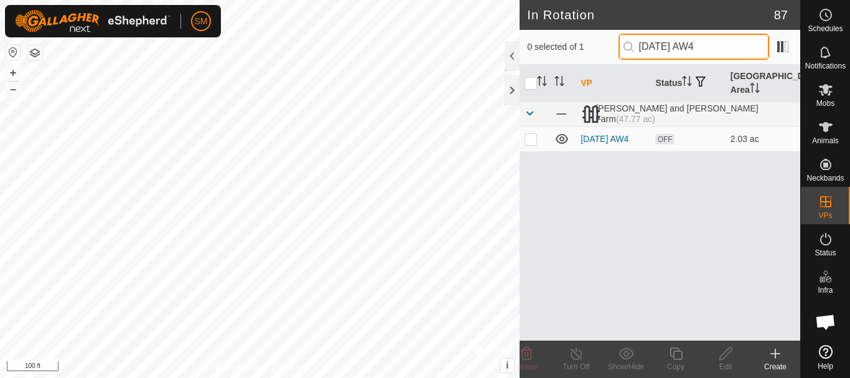
click at [714, 42] on input "[DATE] AW4" at bounding box center [694, 47] width 151 height 26
drag, startPoint x: 710, startPoint y: 43, endPoint x: 631, endPoint y: 54, distance: 80.5
click at [631, 54] on input "[DATE] AW4" at bounding box center [694, 47] width 151 height 26
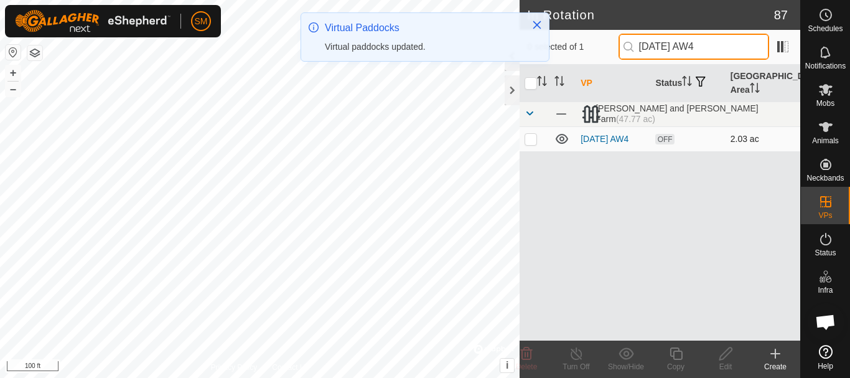
type input "[DATE] AW4"
click at [532, 141] on p-checkbox at bounding box center [531, 139] width 12 height 10
checkbox input "true"
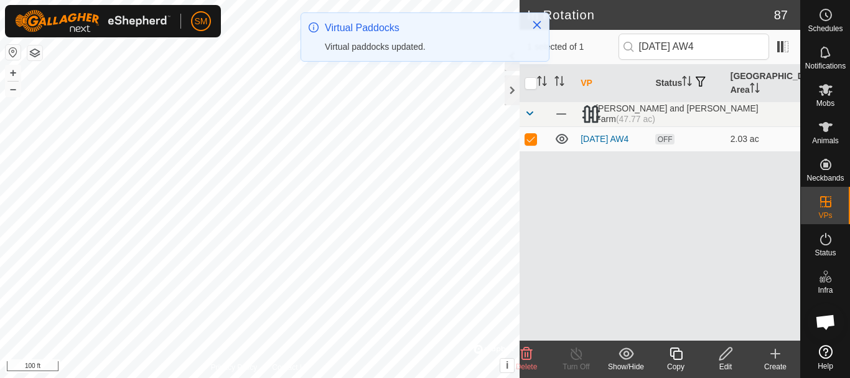
click at [678, 357] on icon at bounding box center [676, 353] width 16 height 15
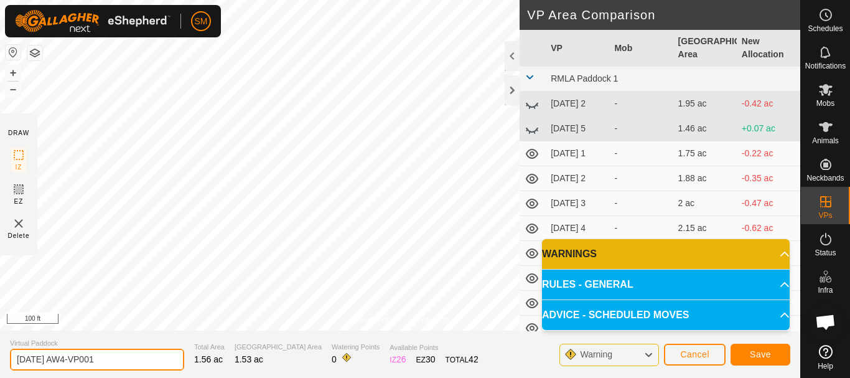
click at [152, 365] on input "[DATE] AW4-VP001" at bounding box center [97, 360] width 174 height 22
paste input "text"
type input "[DATE] AW5"
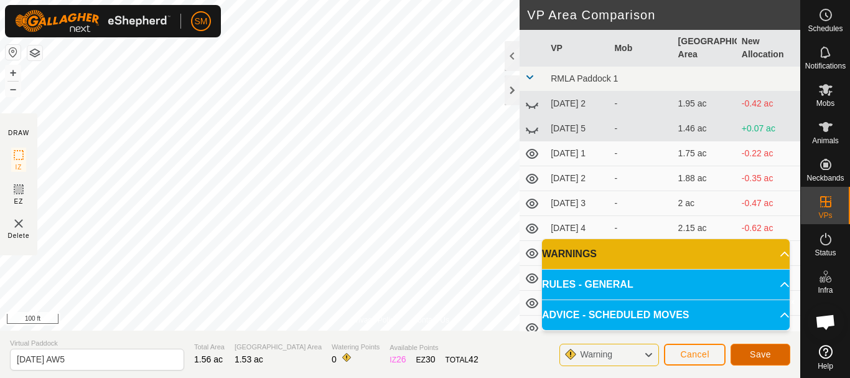
click at [771, 351] on button "Save" at bounding box center [761, 355] width 60 height 22
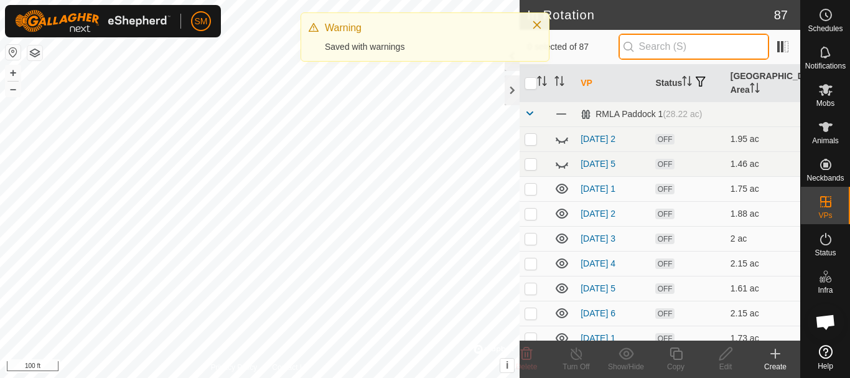
click at [688, 48] on input "text" at bounding box center [694, 47] width 151 height 26
paste input "[DATE] AW"
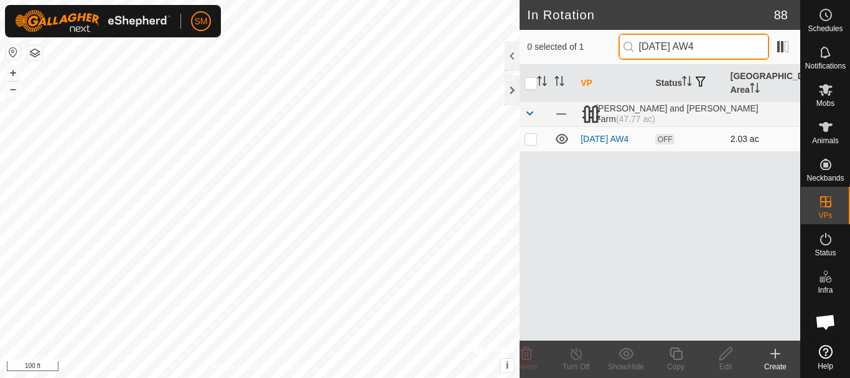
type input "[DATE] AW4"
click at [534, 138] on p-checkbox at bounding box center [531, 139] width 12 height 10
checkbox input "true"
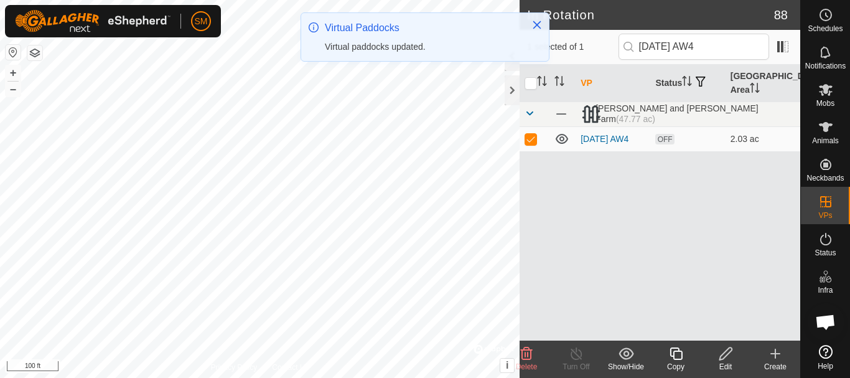
click at [678, 355] on icon at bounding box center [676, 353] width 16 height 15
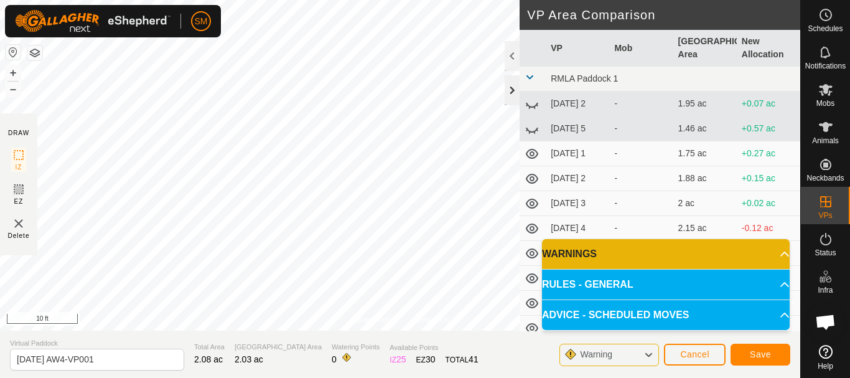
click at [512, 88] on div at bounding box center [512, 90] width 15 height 30
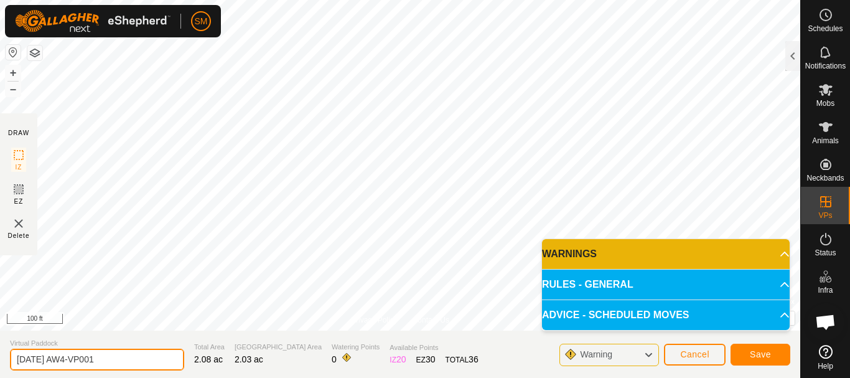
click at [142, 354] on input "[DATE] AW4-VP001" at bounding box center [97, 360] width 174 height 22
paste input "text"
type input "[DATE] AW6"
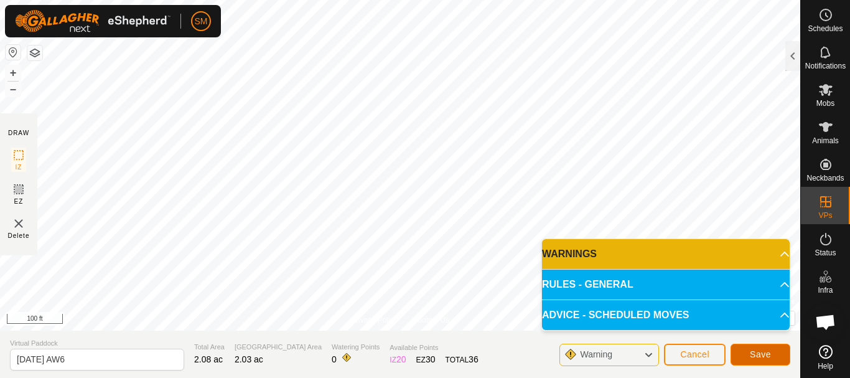
click at [761, 357] on span "Save" at bounding box center [760, 354] width 21 height 10
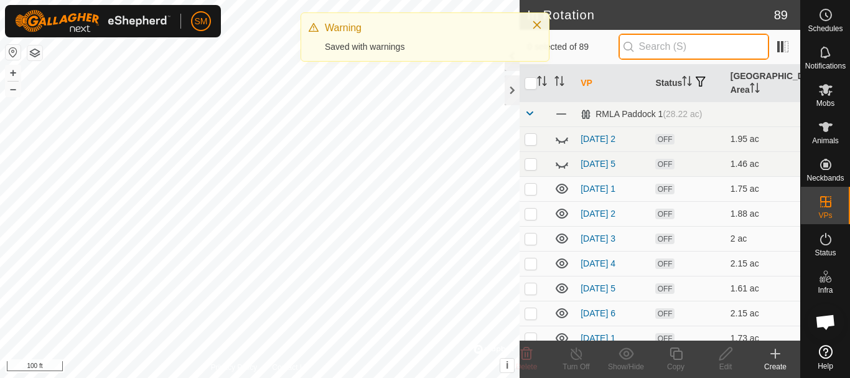
click at [675, 45] on input "text" at bounding box center [694, 47] width 151 height 26
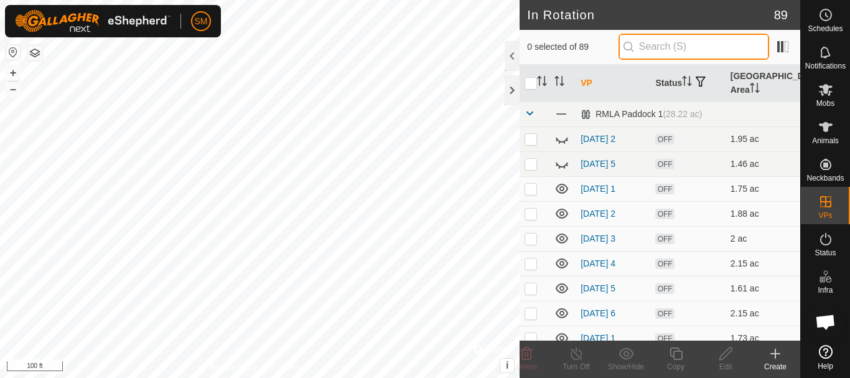
paste input "[DATE] AW"
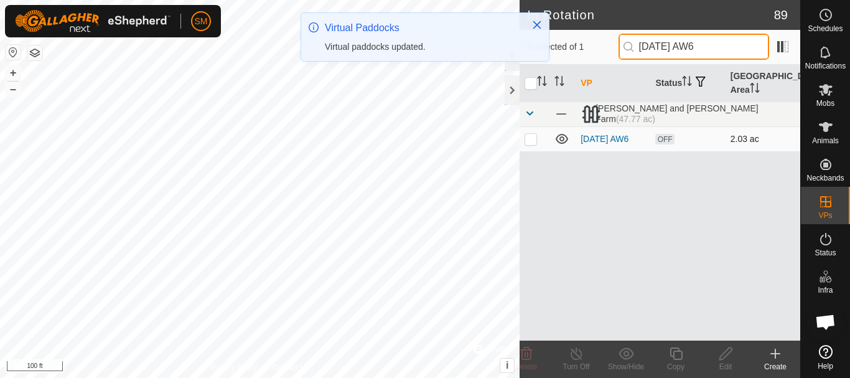
type input "[DATE] AW6"
click at [530, 139] on p-checkbox at bounding box center [531, 139] width 12 height 10
checkbox input "true"
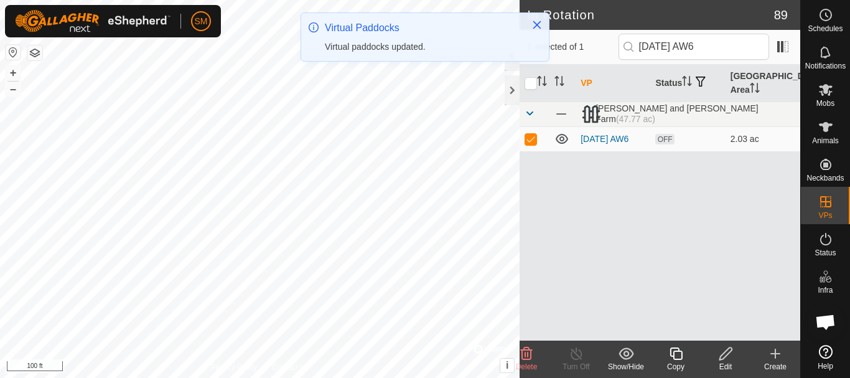
click at [673, 359] on icon at bounding box center [676, 353] width 16 height 15
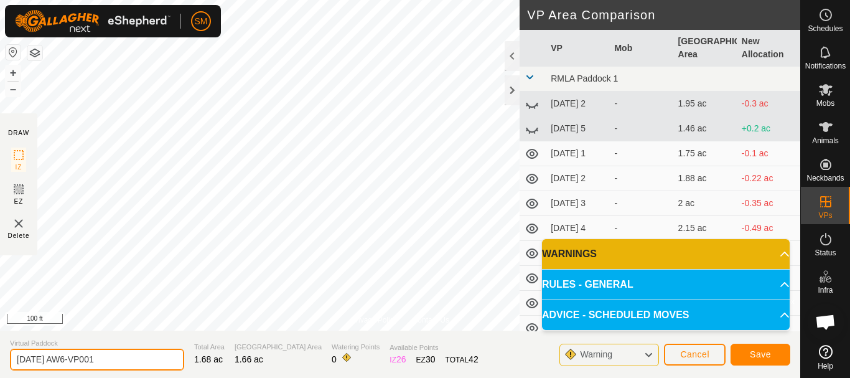
click at [154, 362] on input "[DATE] AW6-VP001" at bounding box center [97, 360] width 174 height 22
paste input "text"
type input "[DATE] AW1"
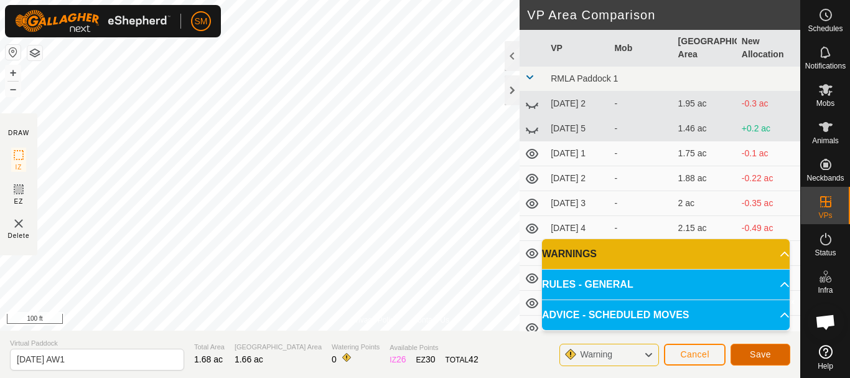
click at [761, 357] on span "Save" at bounding box center [760, 354] width 21 height 10
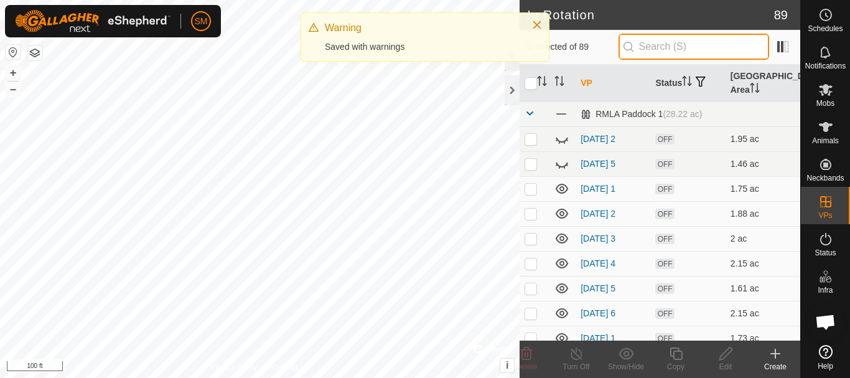
click at [687, 48] on input "text" at bounding box center [694, 47] width 151 height 26
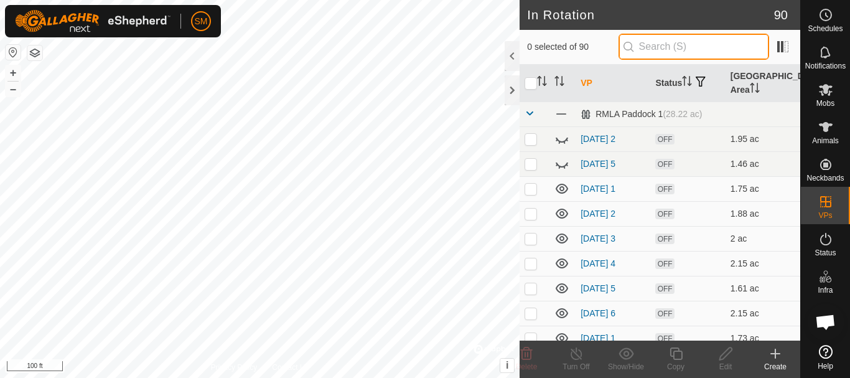
paste input "[DATE] AW"
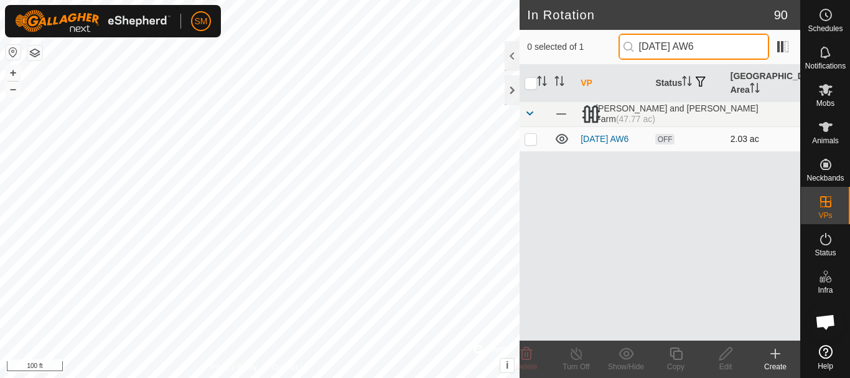
type input "[DATE] AW6"
click at [535, 141] on p-checkbox at bounding box center [531, 139] width 12 height 10
checkbox input "true"
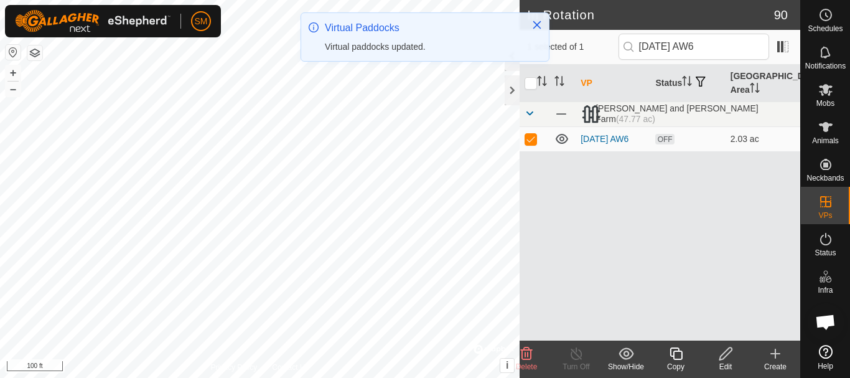
click at [678, 357] on icon at bounding box center [676, 353] width 16 height 15
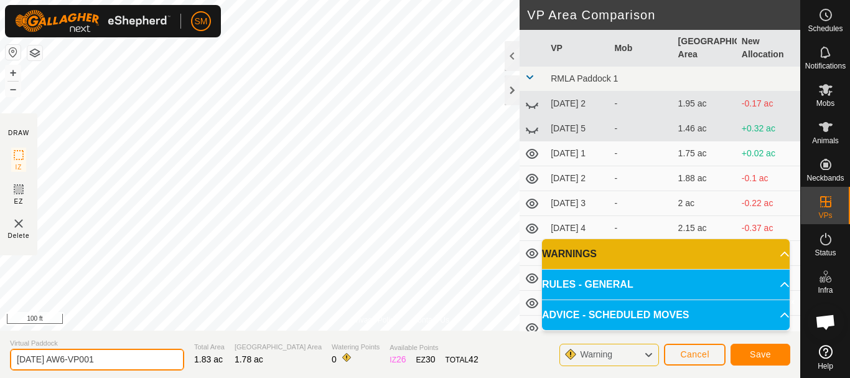
click at [113, 360] on input "[DATE] AW6-VP001" at bounding box center [97, 360] width 174 height 22
click at [112, 360] on input "[DATE] AW6-VP001" at bounding box center [97, 360] width 174 height 22
paste input "text"
type input "[DATE] AW2"
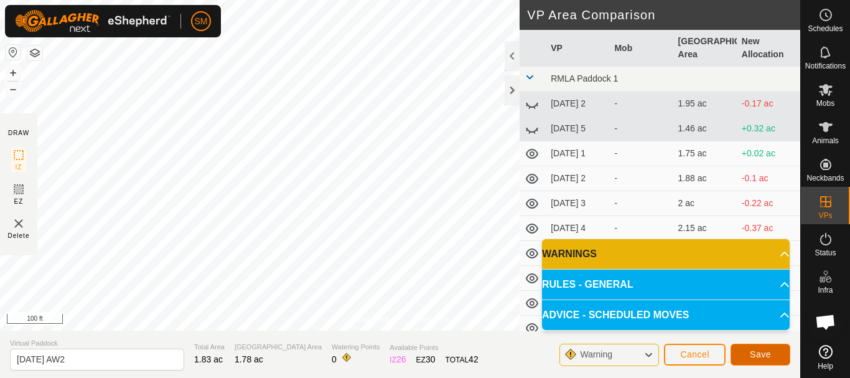
click at [760, 348] on button "Save" at bounding box center [761, 355] width 60 height 22
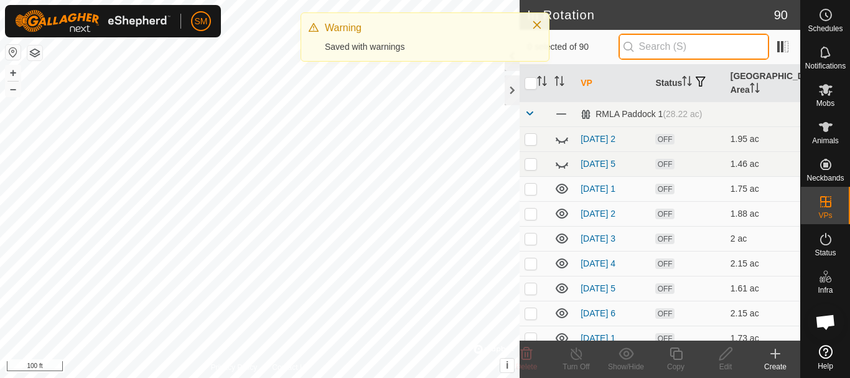
click at [723, 39] on input "text" at bounding box center [694, 47] width 151 height 26
paste input "[DATE] AW"
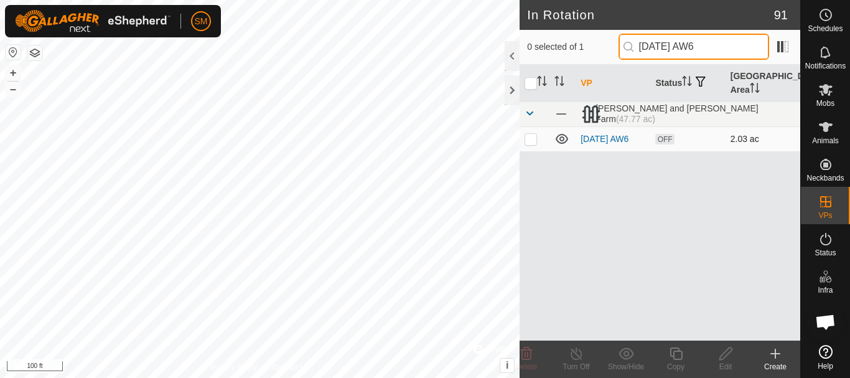
type input "[DATE] AW6"
click at [533, 141] on p-checkbox at bounding box center [531, 139] width 12 height 10
checkbox input "true"
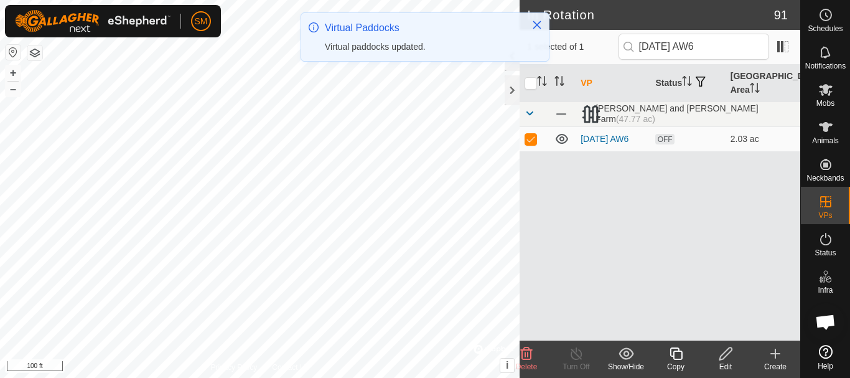
click at [677, 355] on icon at bounding box center [676, 353] width 16 height 15
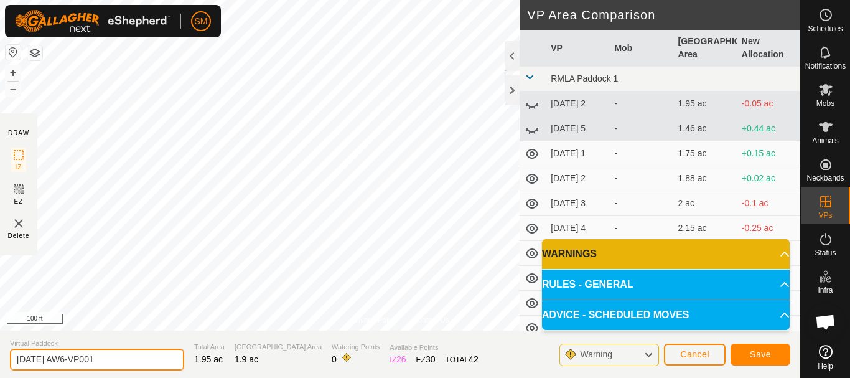
click at [124, 367] on input "[DATE] AW6-VP001" at bounding box center [97, 360] width 174 height 22
paste input "text"
type input "[DATE] AW3"
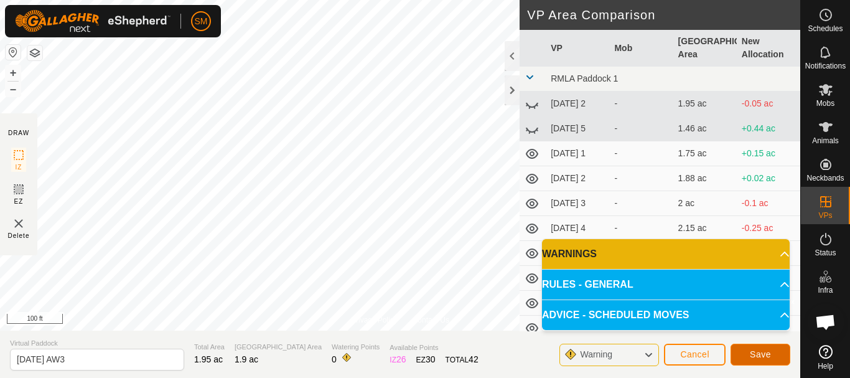
click at [746, 350] on button "Save" at bounding box center [761, 355] width 60 height 22
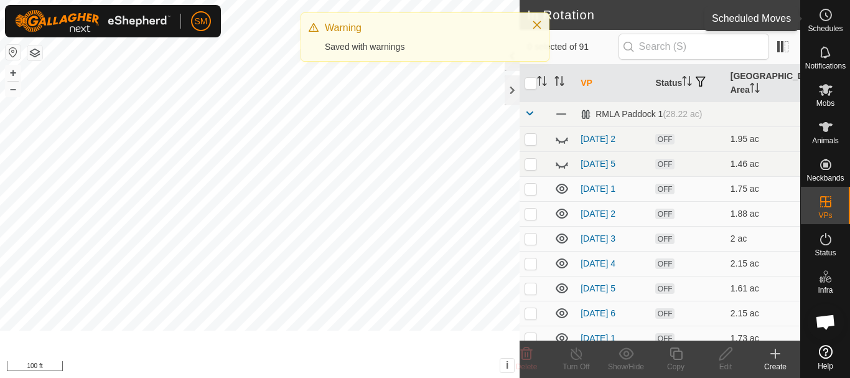
click at [825, 18] on icon at bounding box center [825, 14] width 15 height 15
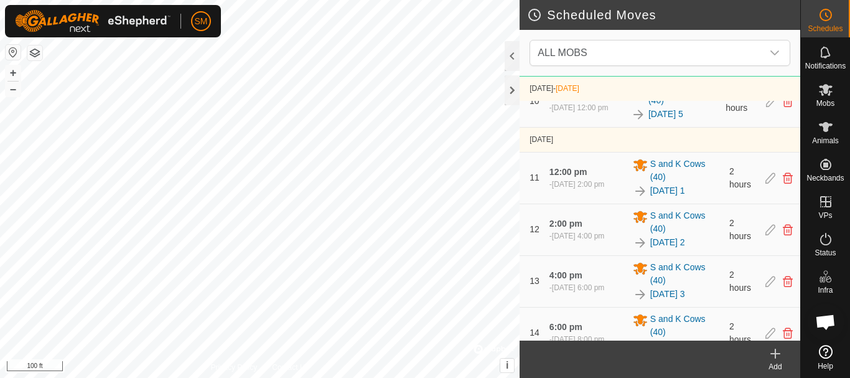
scroll to position [1011, 0]
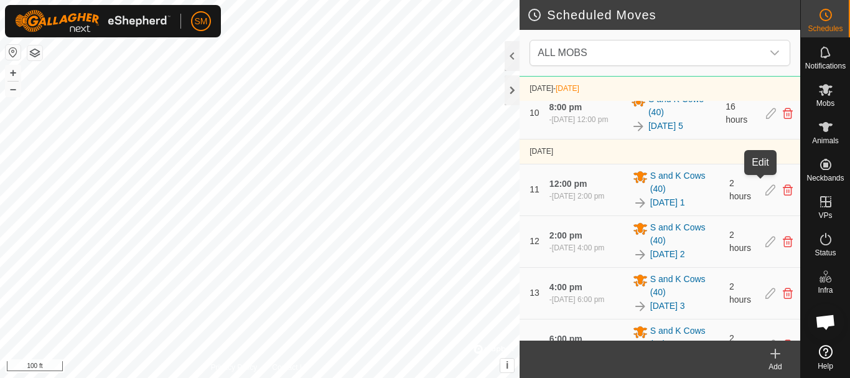
click at [765, 73] on icon at bounding box center [770, 67] width 10 height 11
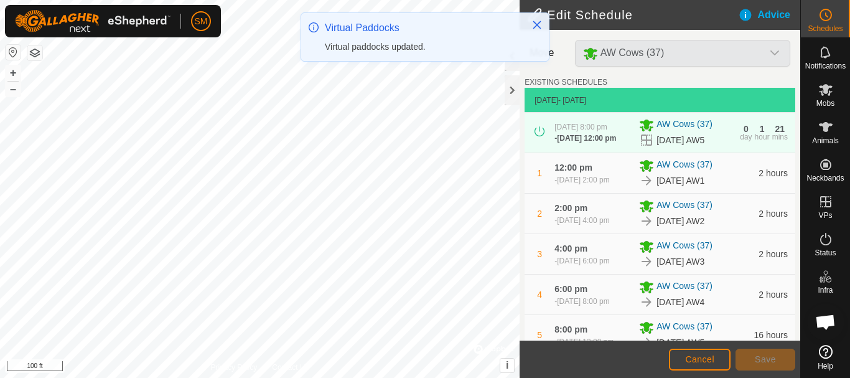
scroll to position [459, 0]
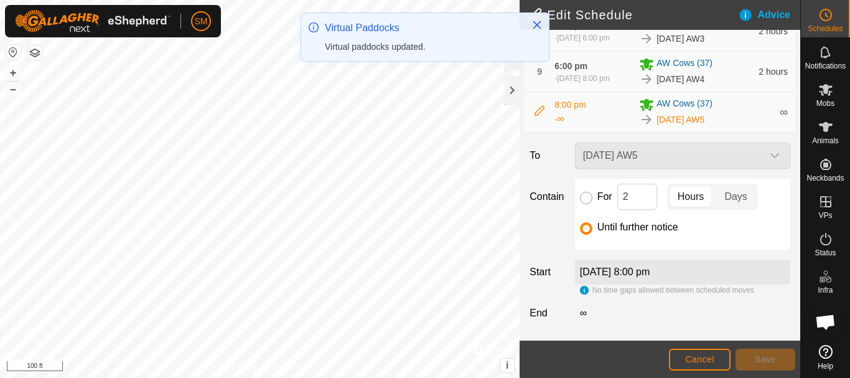
click at [585, 199] on input "For" at bounding box center [586, 198] width 12 height 12
radio input "true"
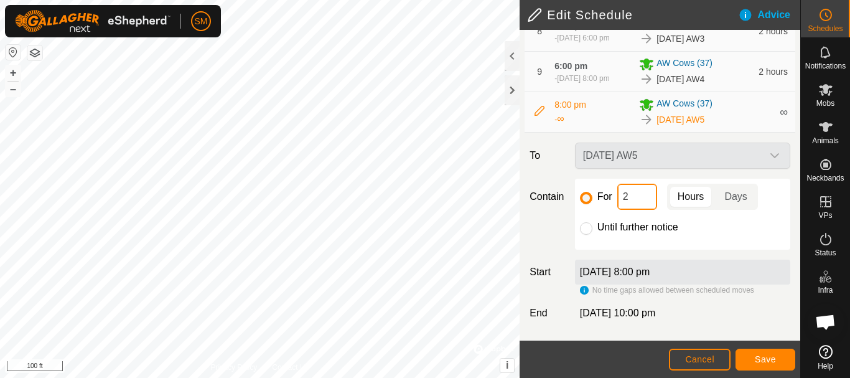
click at [624, 194] on input "2" at bounding box center [637, 197] width 40 height 26
type input "16"
click at [777, 357] on button "Save" at bounding box center [766, 360] width 60 height 22
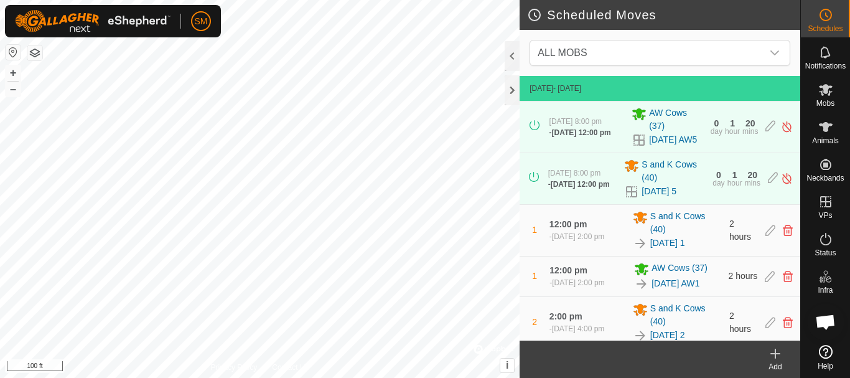
click at [776, 355] on icon at bounding box center [776, 353] width 0 height 9
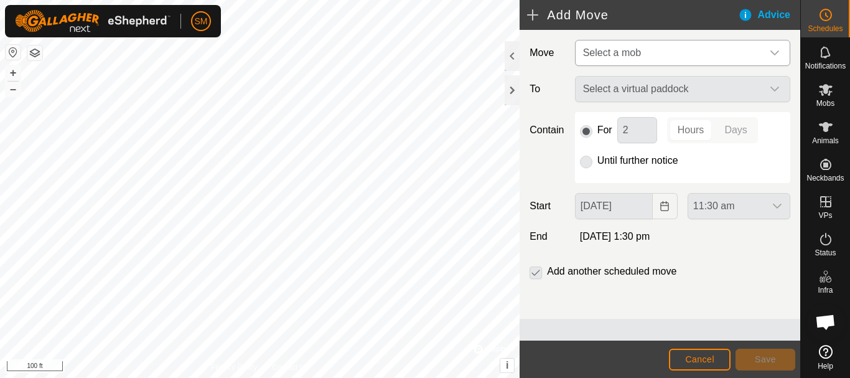
click at [776, 53] on icon "dropdown trigger" at bounding box center [775, 52] width 9 height 5
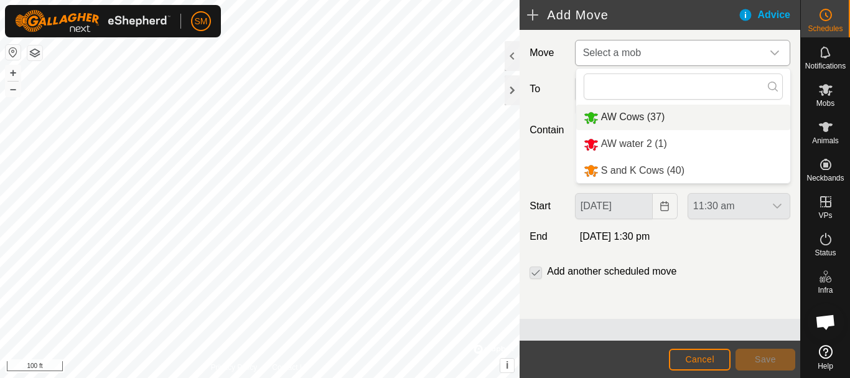
click at [623, 116] on li "AW Cows (37)" at bounding box center [683, 118] width 214 height 26
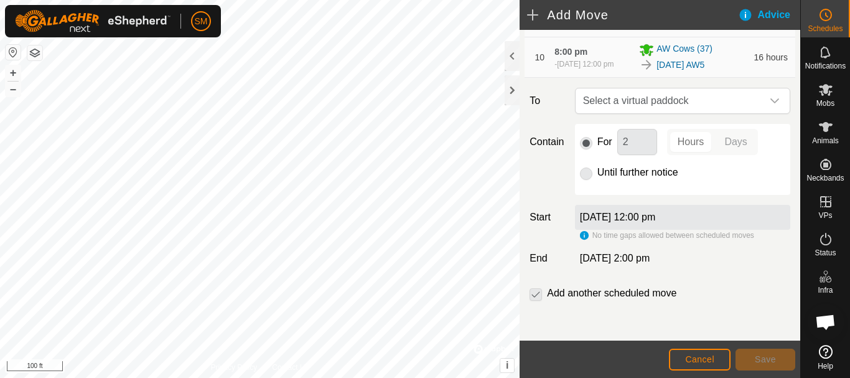
scroll to position [520, 0]
click at [762, 107] on div "dropdown trigger" at bounding box center [774, 100] width 25 height 25
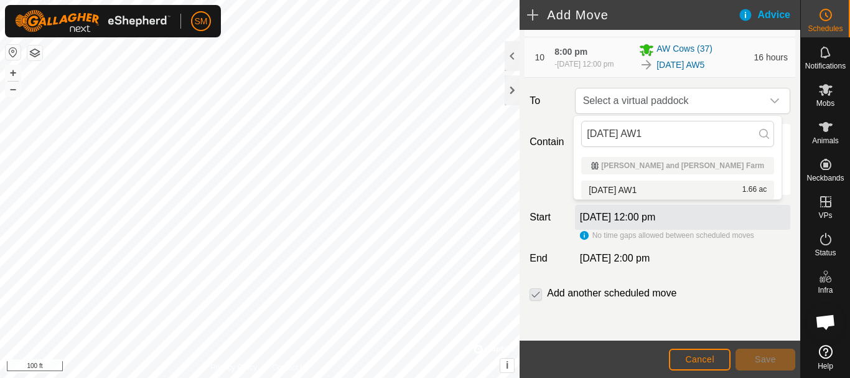
type input "[DATE] AW1"
click at [636, 187] on span "[DATE] AW1" at bounding box center [613, 189] width 48 height 9
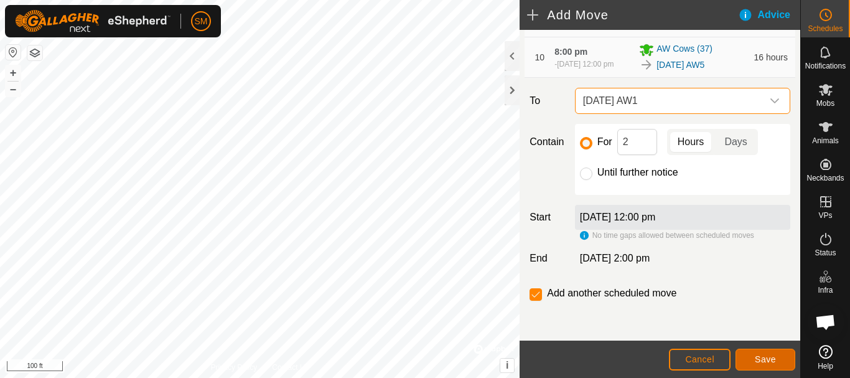
click at [777, 360] on button "Save" at bounding box center [766, 360] width 60 height 22
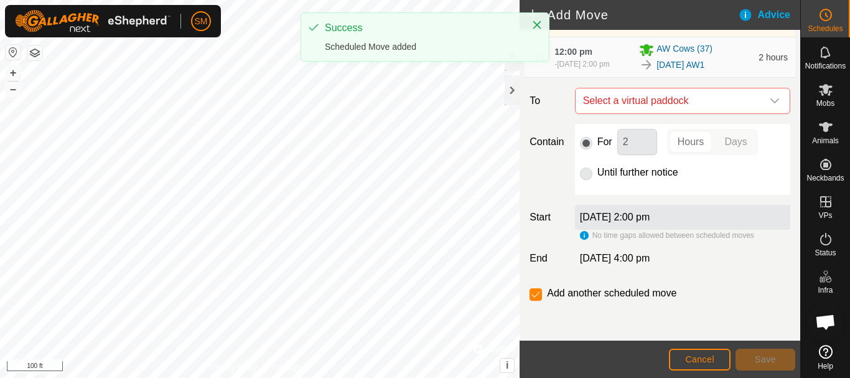
scroll to position [585, 0]
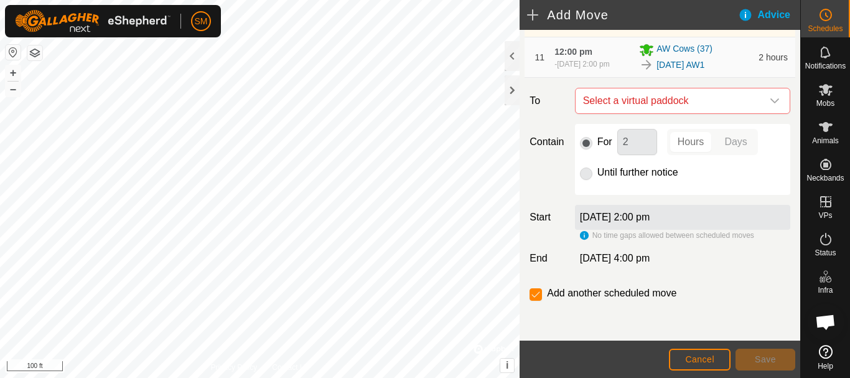
click at [770, 106] on icon "dropdown trigger" at bounding box center [775, 101] width 10 height 10
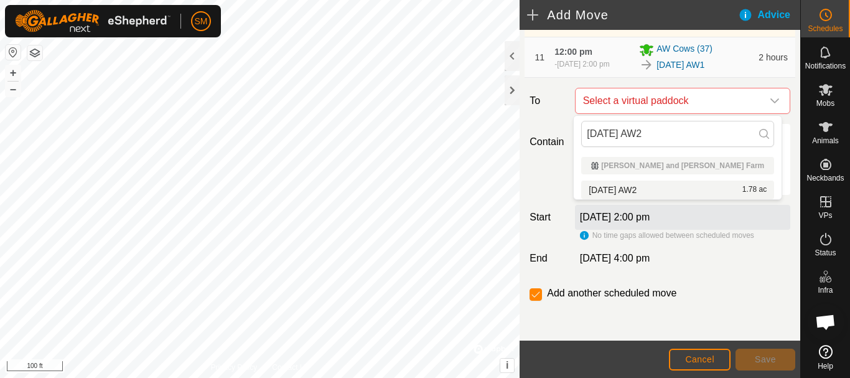
type input "[DATE] AW2"
click at [652, 189] on li "[DATE] AW2 1.78 ac" at bounding box center [677, 190] width 193 height 19
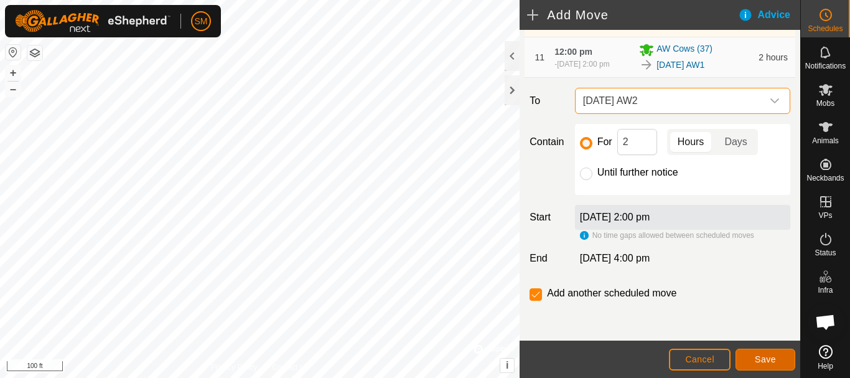
click at [768, 360] on span "Save" at bounding box center [765, 359] width 21 height 10
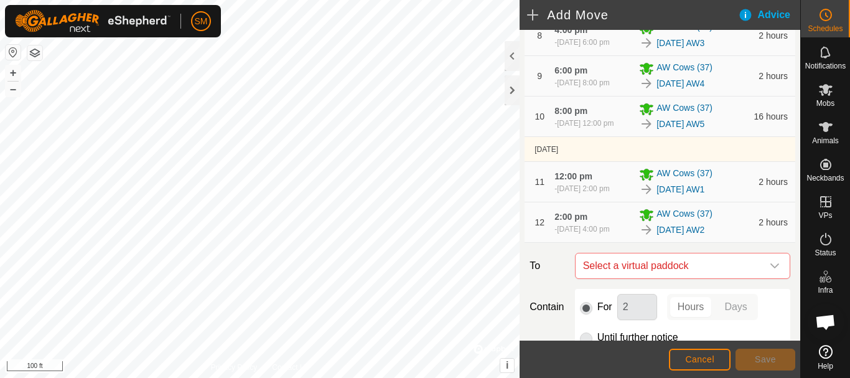
scroll to position [626, 0]
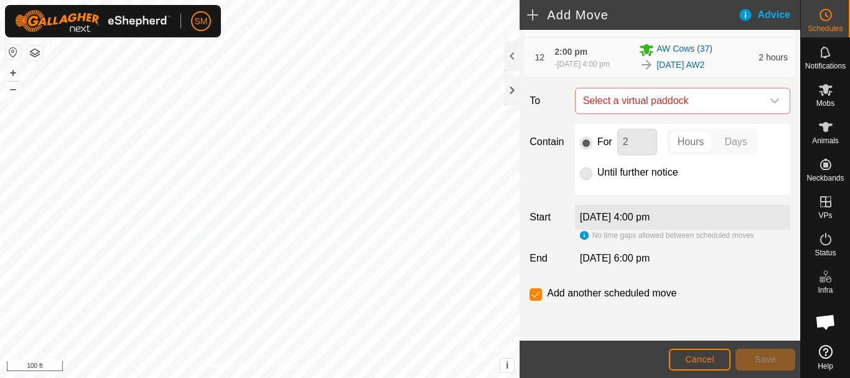
click at [770, 104] on icon "dropdown trigger" at bounding box center [775, 101] width 10 height 10
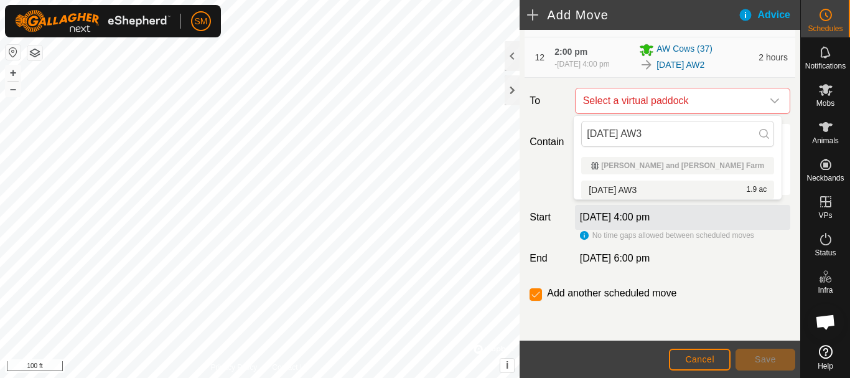
type input "[DATE] AW3"
click at [641, 187] on li "[DATE] AW3 1.9 ac" at bounding box center [677, 190] width 193 height 19
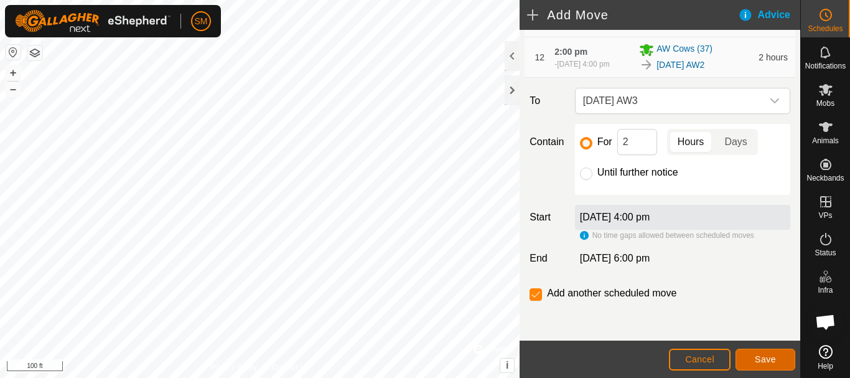
click at [761, 360] on span "Save" at bounding box center [765, 359] width 21 height 10
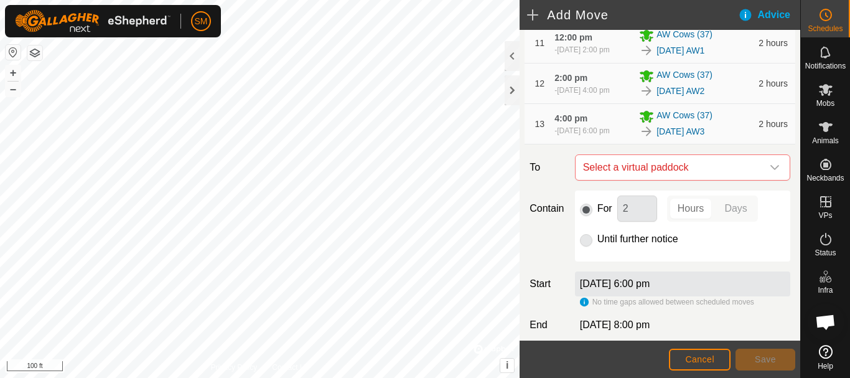
scroll to position [666, 0]
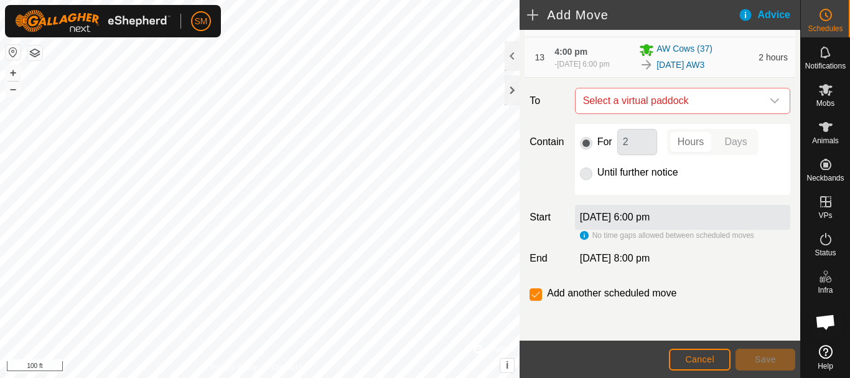
click at [771, 103] on icon "dropdown trigger" at bounding box center [775, 100] width 9 height 5
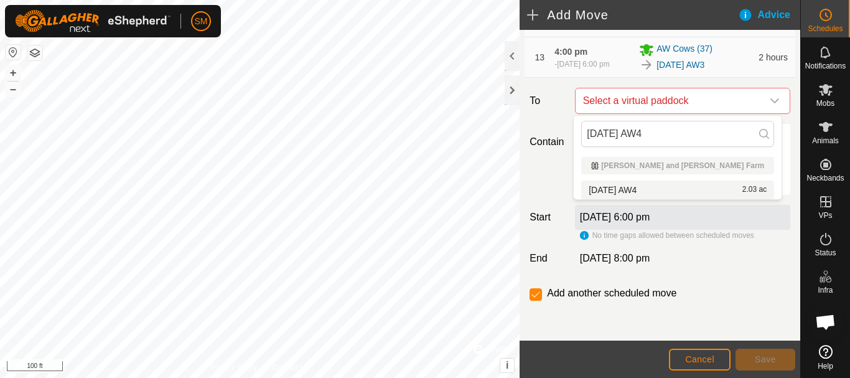
type input "[DATE] AW4"
click at [657, 187] on li "[DATE] AW4 2.03 ac" at bounding box center [677, 190] width 193 height 19
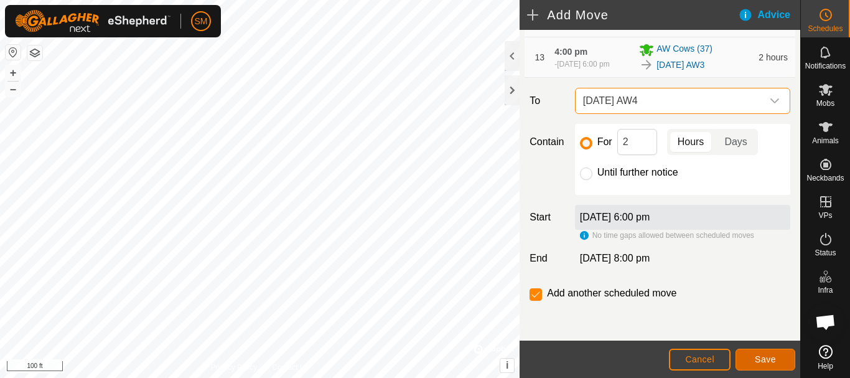
click at [775, 357] on span "Save" at bounding box center [765, 359] width 21 height 10
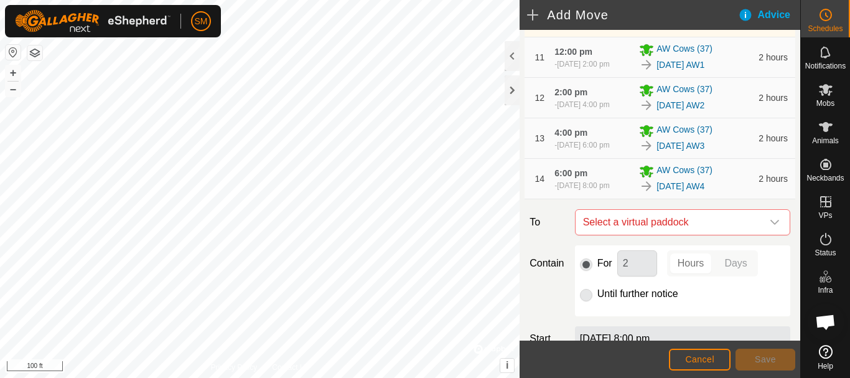
scroll to position [706, 0]
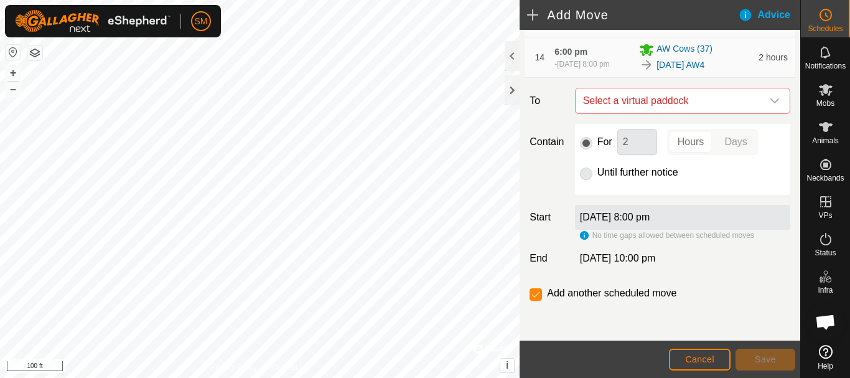
click at [771, 102] on icon "dropdown trigger" at bounding box center [775, 100] width 9 height 5
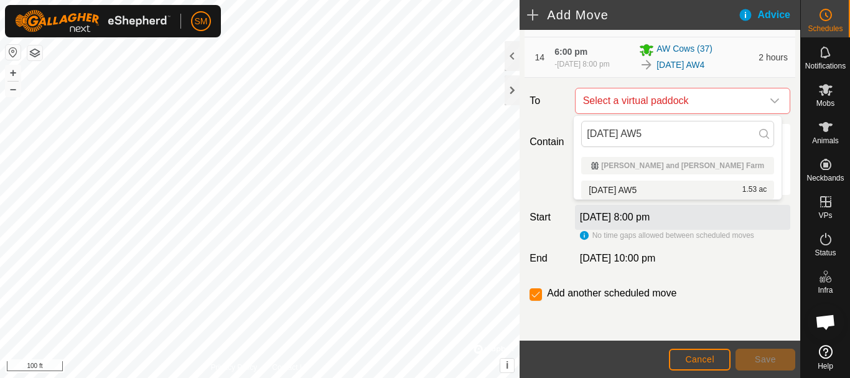
type input "[DATE] AW5"
click at [645, 185] on li "[DATE] AW5 1.53 ac" at bounding box center [677, 190] width 193 height 19
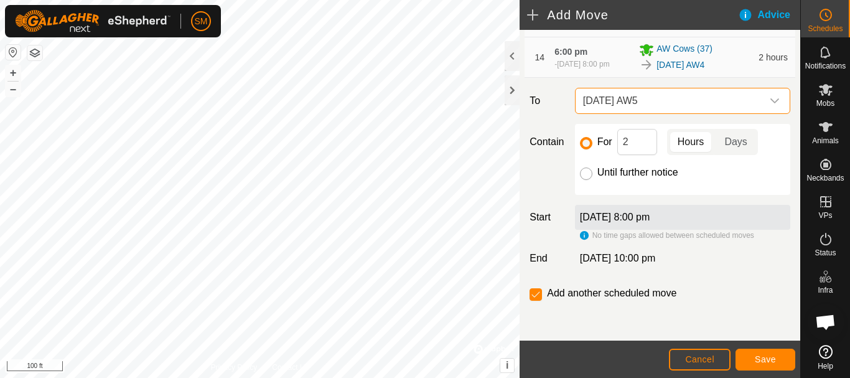
click at [584, 176] on input "Until further notice" at bounding box center [586, 173] width 12 height 12
radio input "true"
checkbox input "false"
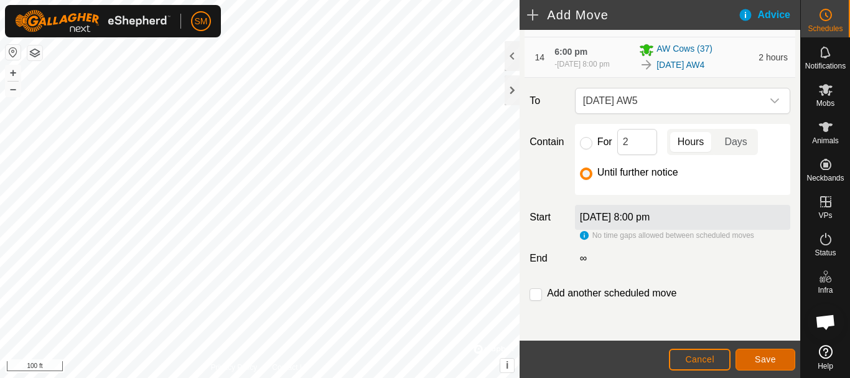
click at [772, 357] on span "Save" at bounding box center [765, 359] width 21 height 10
